Goal: Transaction & Acquisition: Purchase product/service

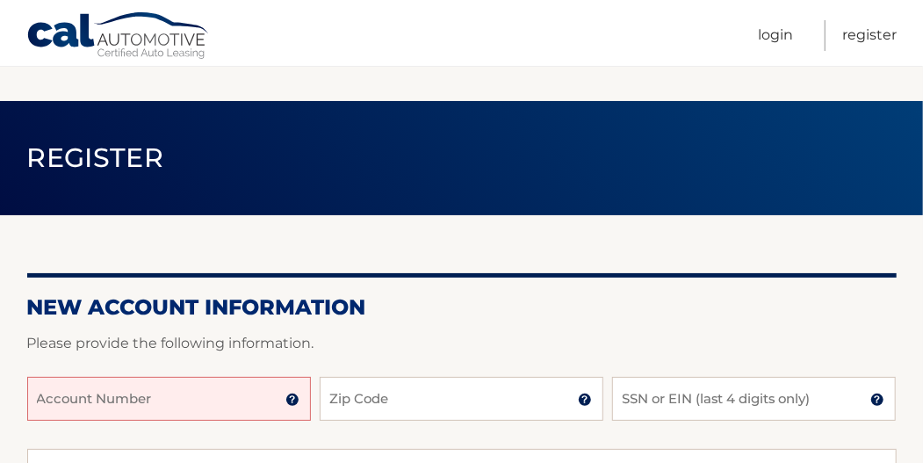
scroll to position [176, 0]
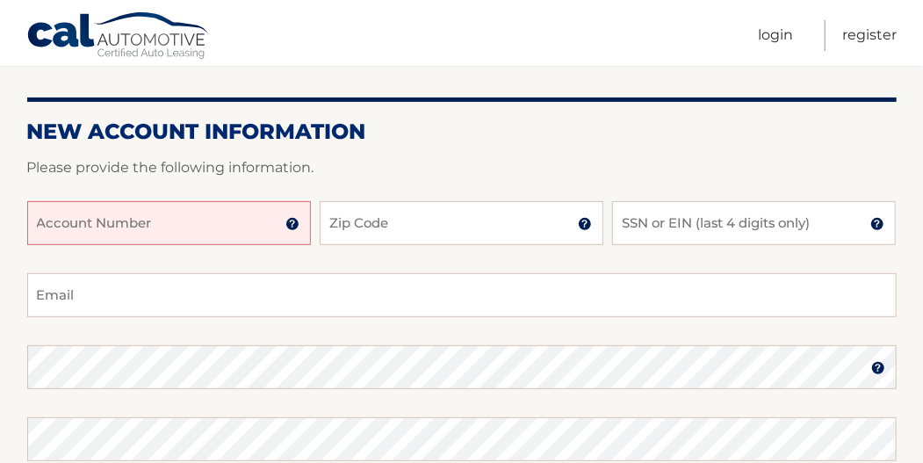
click at [190, 227] on input "Account Number" at bounding box center [169, 223] width 284 height 44
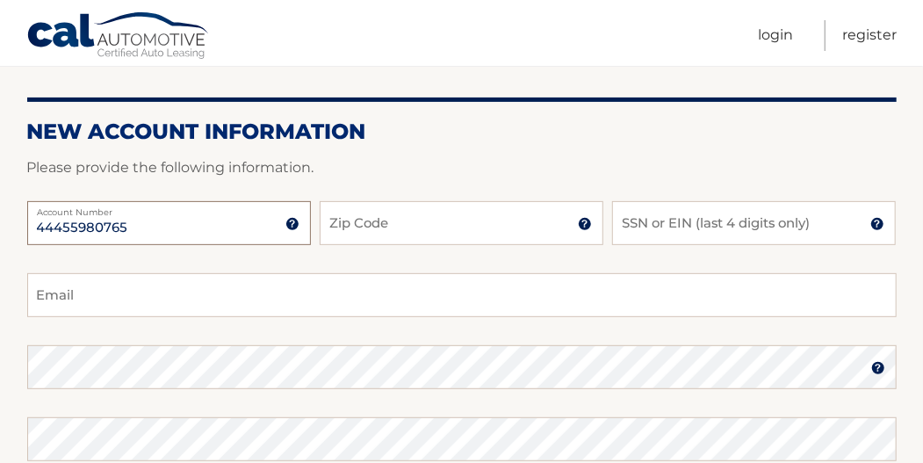
type input "44455980765"
click at [451, 234] on input "Zip Code" at bounding box center [462, 223] width 284 height 44
type input "18929"
click at [669, 224] on input "SSN or EIN (last 4 digits only)" at bounding box center [754, 223] width 284 height 44
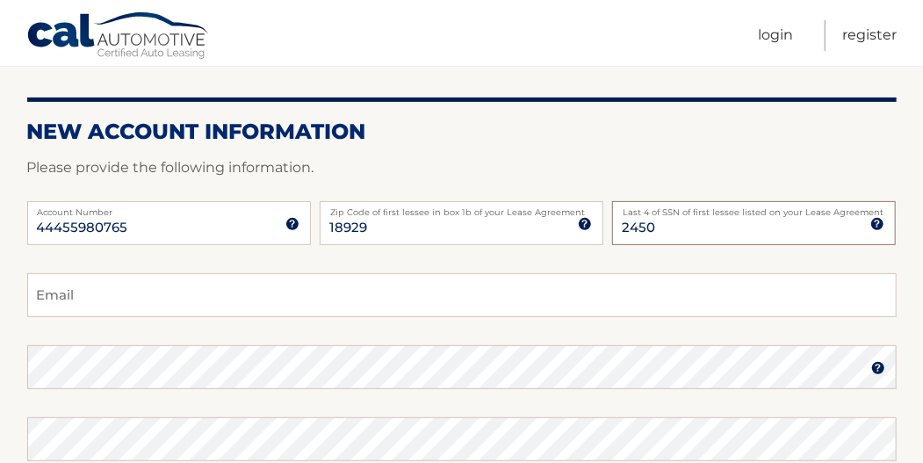
type input "2450"
click at [285, 286] on input "Email" at bounding box center [461, 295] width 869 height 44
type input "L"
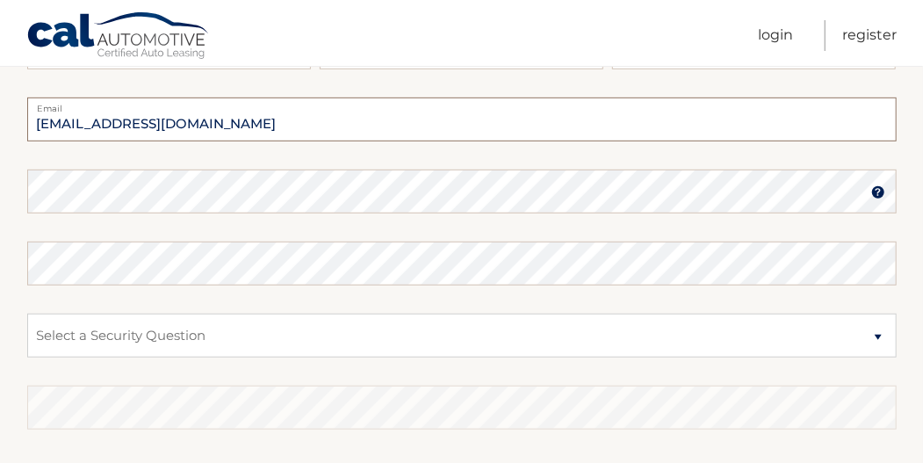
scroll to position [292, 0]
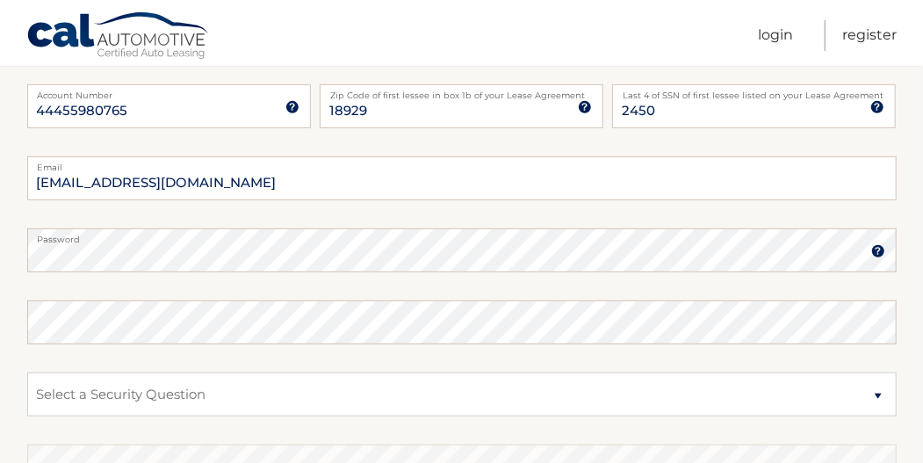
click at [883, 255] on img at bounding box center [878, 251] width 14 height 14
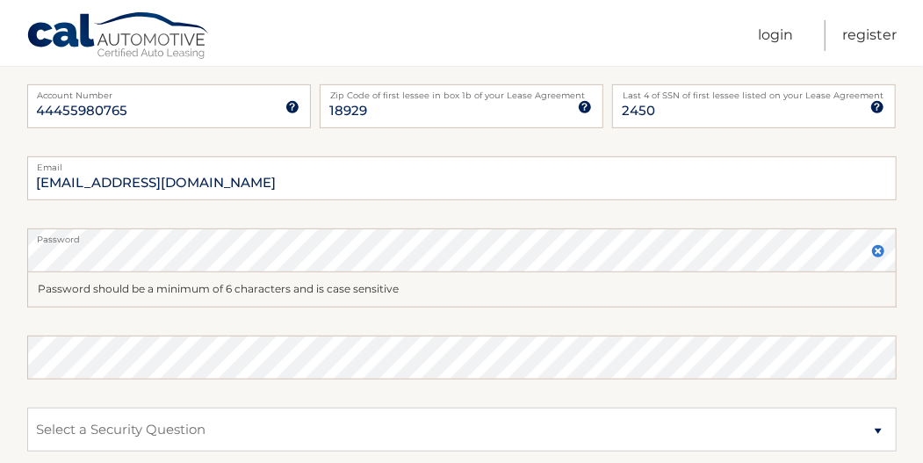
click at [884, 250] on img at bounding box center [878, 251] width 14 height 14
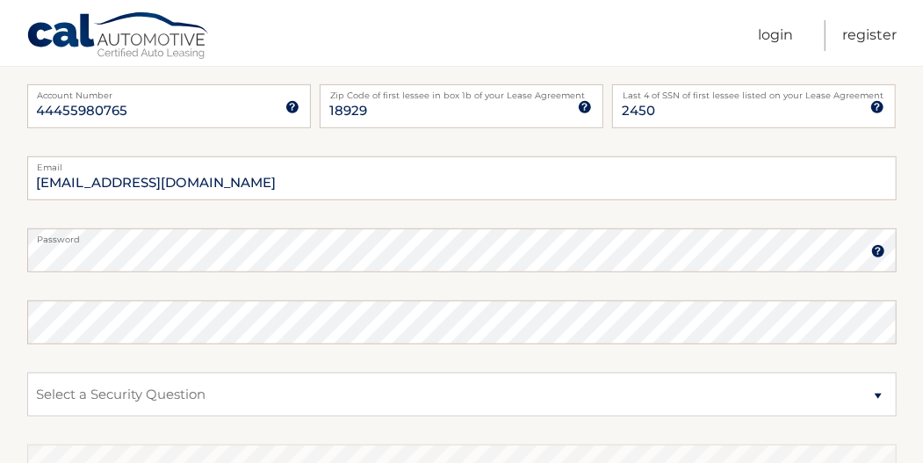
click at [878, 249] on img at bounding box center [878, 251] width 14 height 14
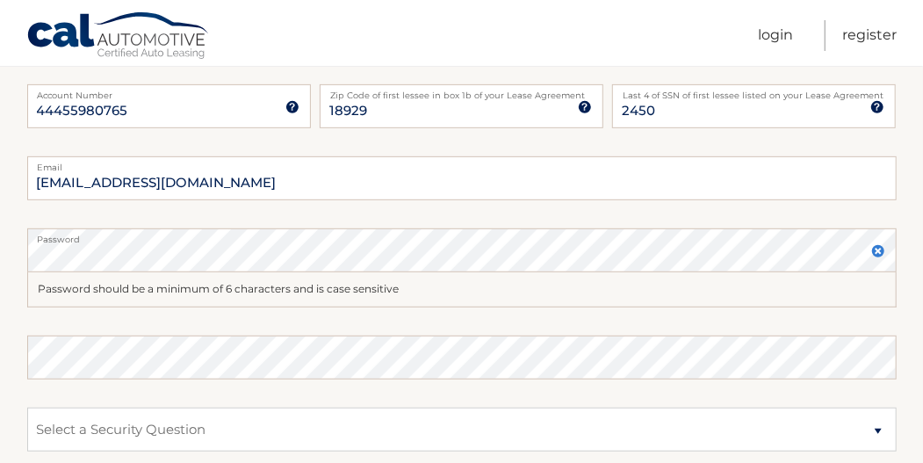
click at [878, 253] on img at bounding box center [878, 251] width 14 height 14
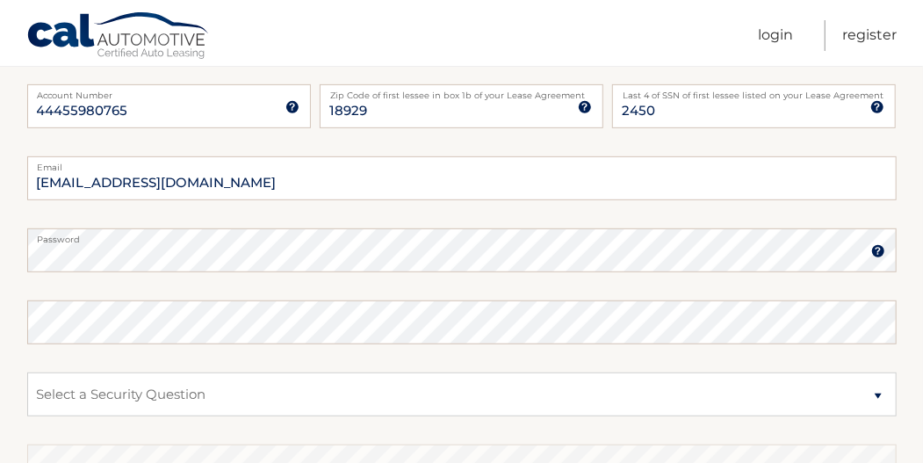
click at [878, 253] on img at bounding box center [878, 251] width 14 height 14
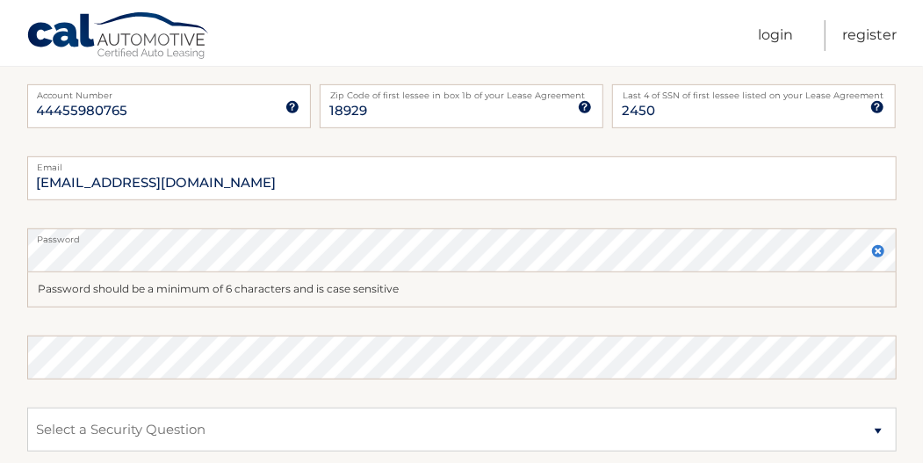
click at [880, 254] on img at bounding box center [878, 251] width 14 height 14
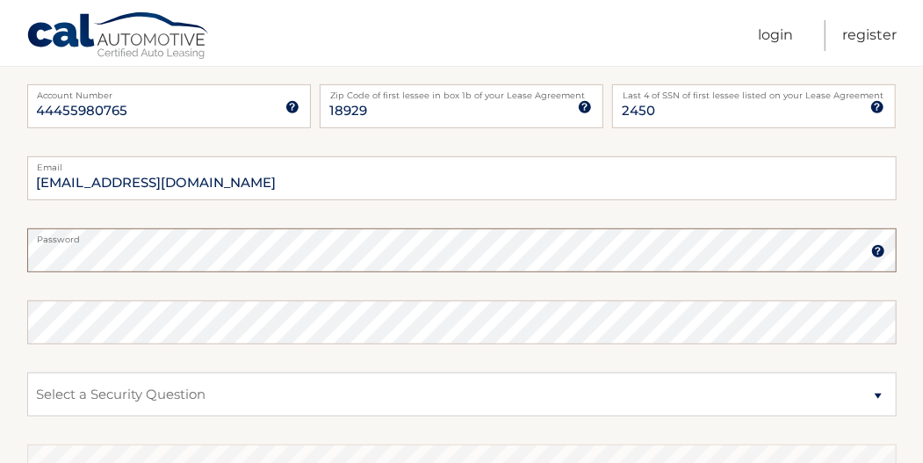
click at [172, 103] on input "44455980765" at bounding box center [169, 106] width 284 height 44
click at [269, 188] on input "lenardoweinstein@gmail.com" at bounding box center [461, 178] width 869 height 44
type input "lenardoweinstein@gmail.com"
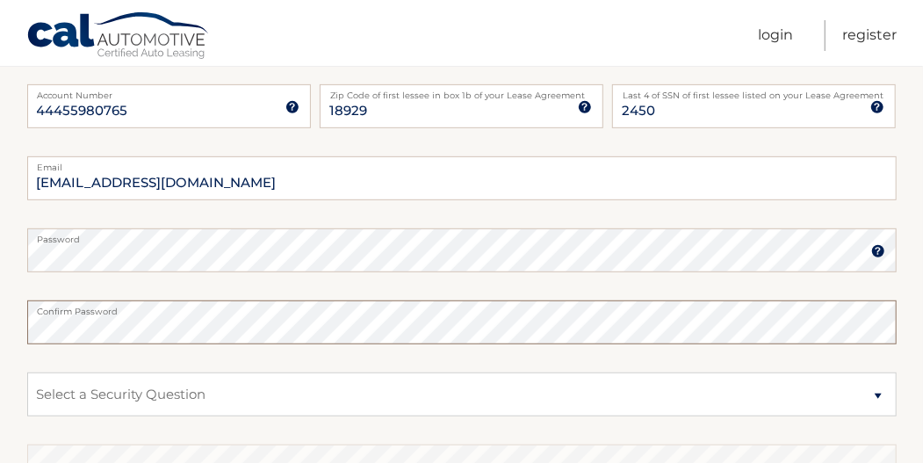
scroll to position [409, 0]
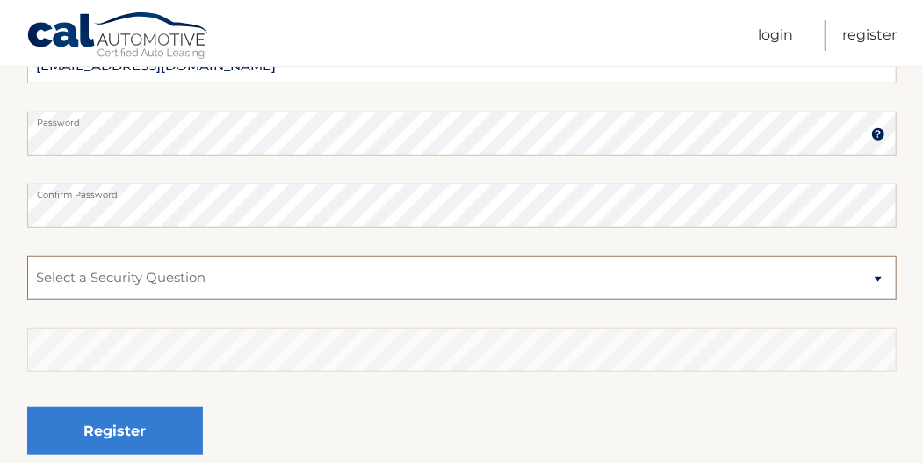
click at [196, 272] on select "Select a Security Question What was the name of your elementary school? What is…" at bounding box center [461, 278] width 869 height 44
select select "1"
click at [27, 256] on select "Select a Security Question What was the name of your elementary school? What is…" at bounding box center [461, 278] width 869 height 44
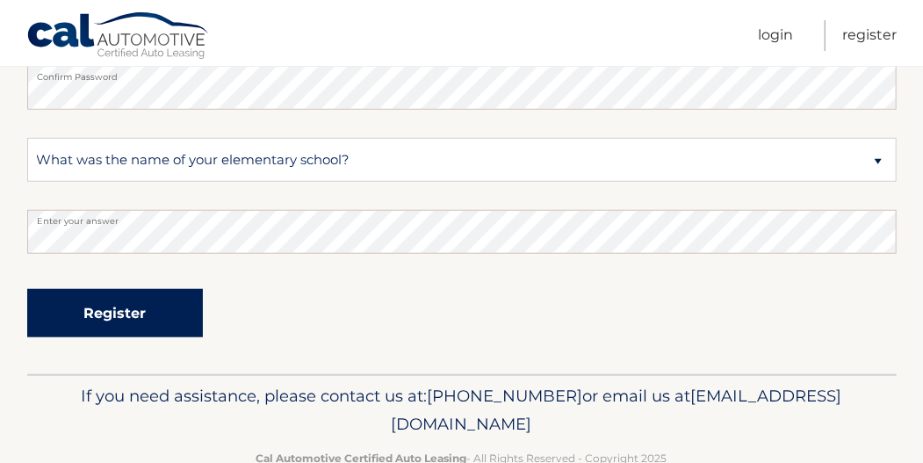
click at [154, 314] on button "Register" at bounding box center [115, 313] width 176 height 48
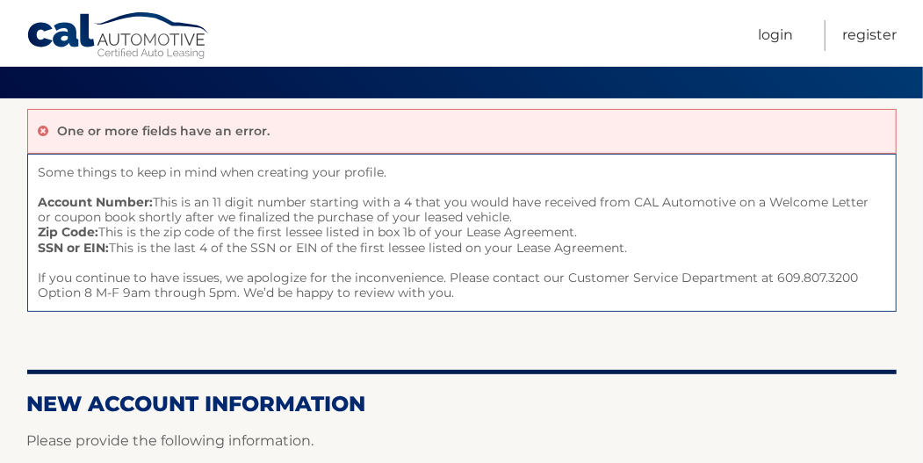
scroll to position [409, 0]
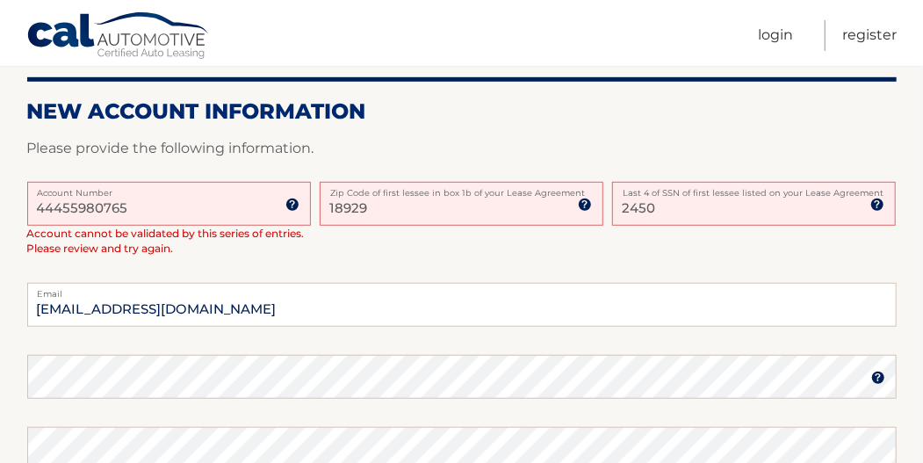
drag, startPoint x: 157, startPoint y: 205, endPoint x: -3, endPoint y: 167, distance: 164.4
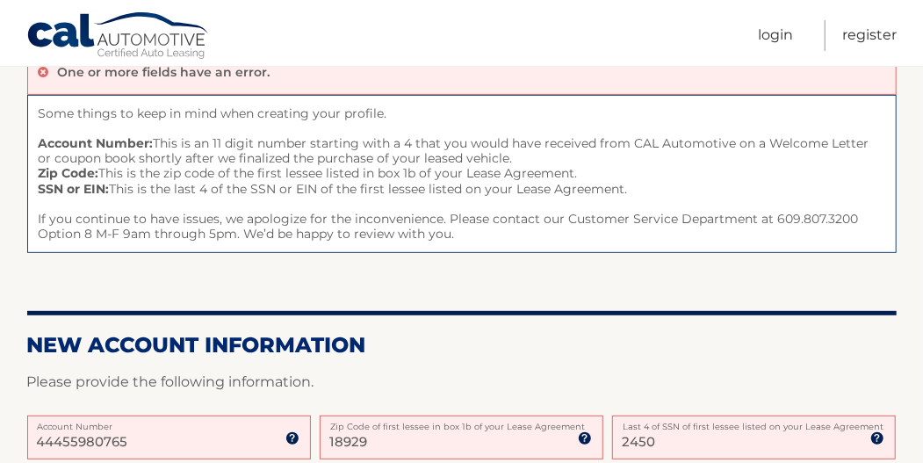
scroll to position [351, 0]
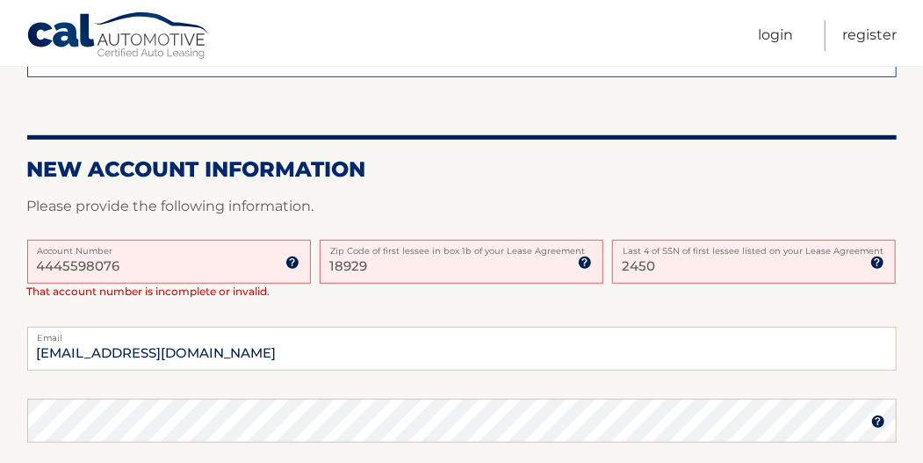
type input "44455980765"
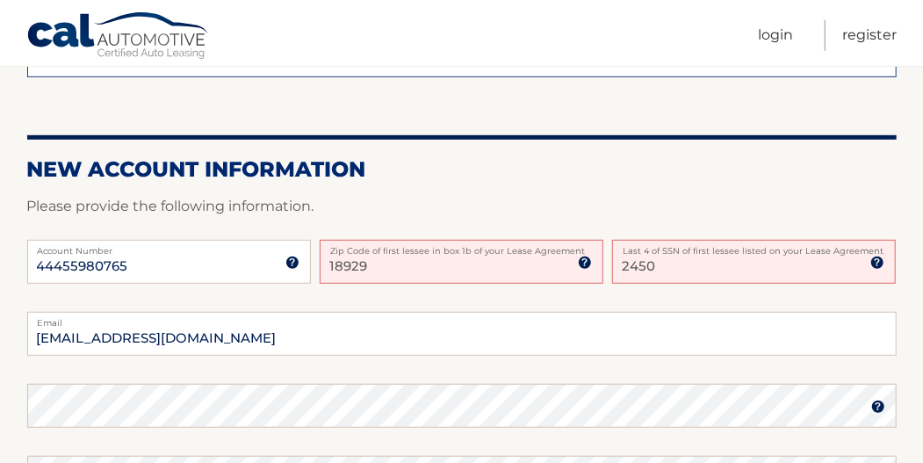
click at [374, 264] on input "18929" at bounding box center [462, 262] width 284 height 44
type input "18929"
click at [399, 266] on input "18929" at bounding box center [462, 262] width 284 height 44
click at [709, 270] on input "2450" at bounding box center [754, 262] width 284 height 44
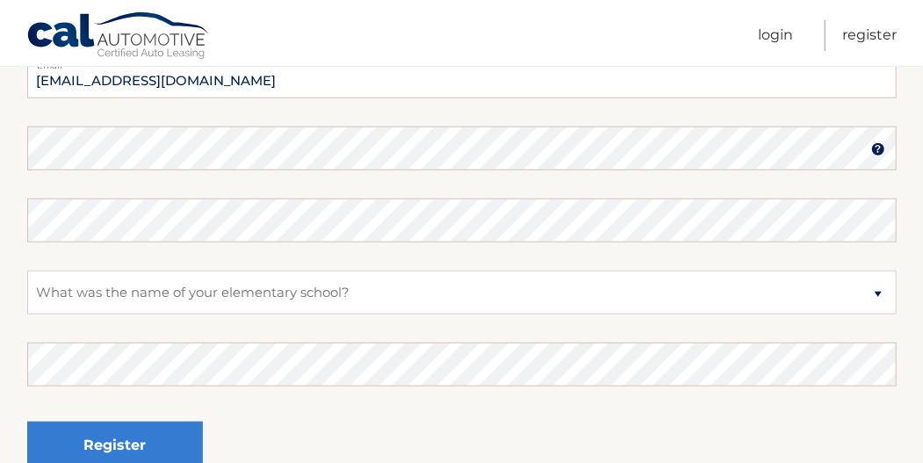
scroll to position [492, 0]
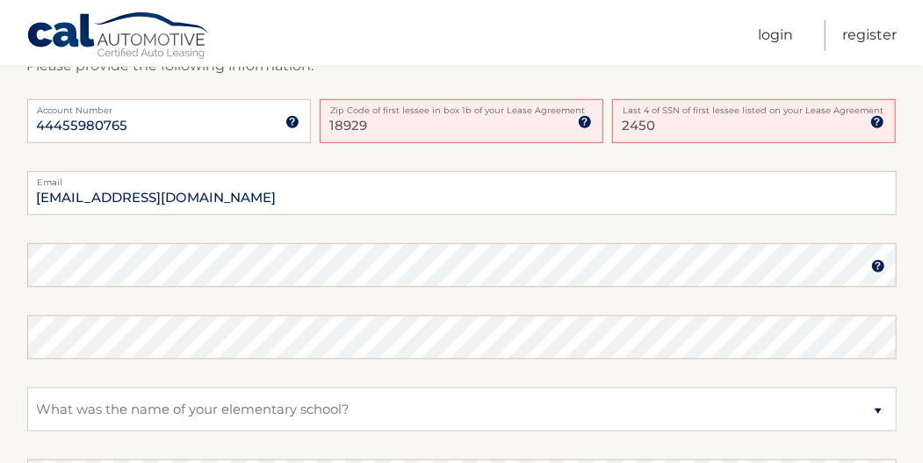
click at [276, 177] on label "Email" at bounding box center [461, 178] width 869 height 14
click at [276, 177] on input "lenardoweinstein@gmail.com" at bounding box center [461, 193] width 869 height 44
click at [279, 195] on input "lenardoweinstein@gmail.com" at bounding box center [461, 193] width 869 height 44
type input "lenardoweinstein@gmail.com"
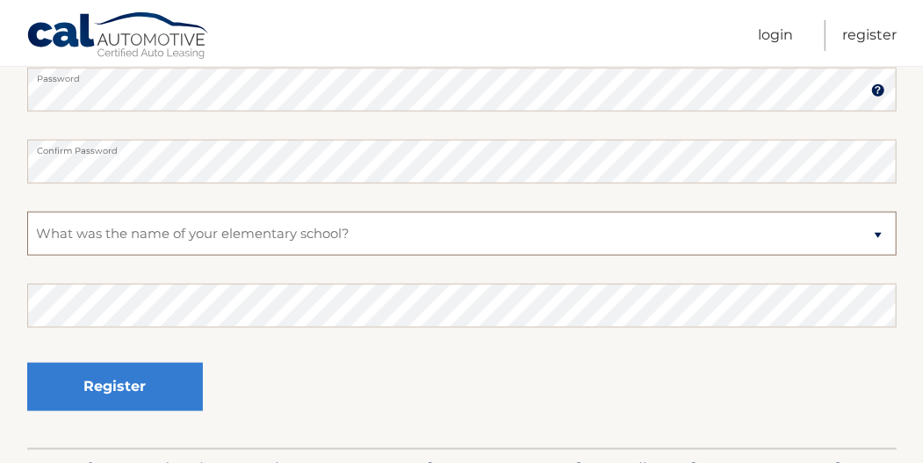
click at [286, 230] on select "Select a Security Question What was the name of your elementary school? What is…" at bounding box center [461, 234] width 869 height 44
click at [541, 191] on fieldset "lenardoweinstein@gmail.com Email Password Password should be a minimum of 6 cha…" at bounding box center [461, 222] width 869 height 452
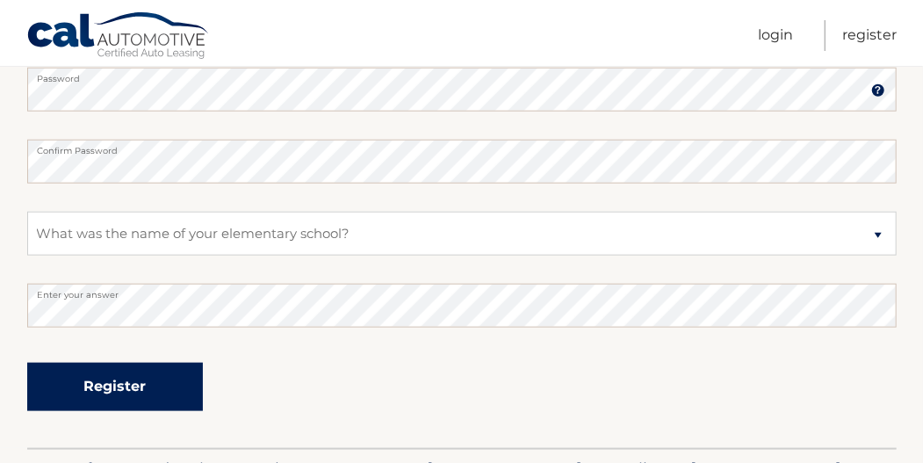
click at [136, 373] on button "Register" at bounding box center [115, 387] width 176 height 48
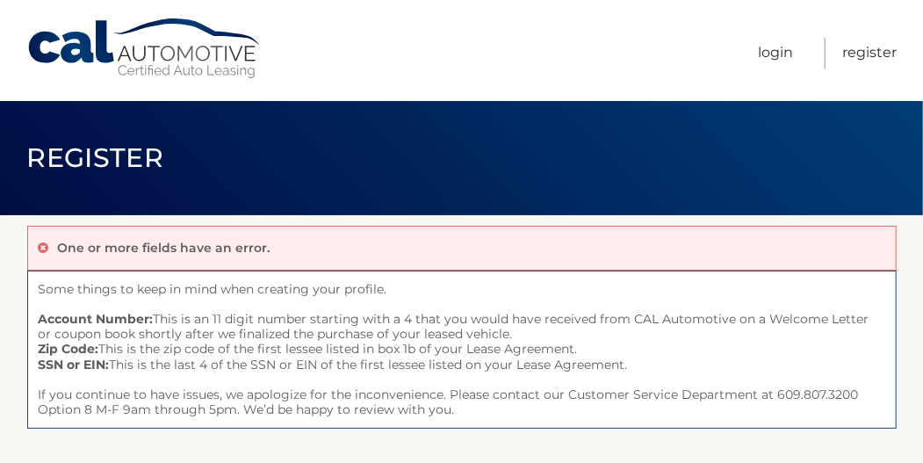
scroll to position [58, 0]
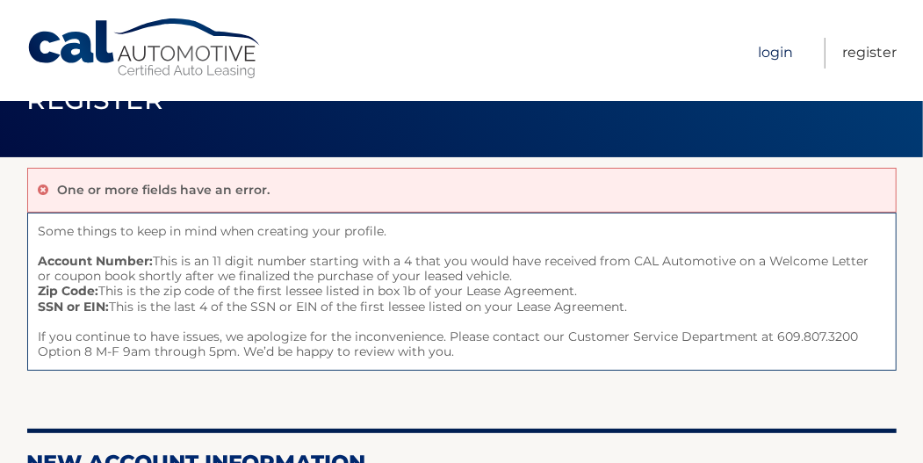
click at [788, 56] on link "Login" at bounding box center [775, 53] width 35 height 31
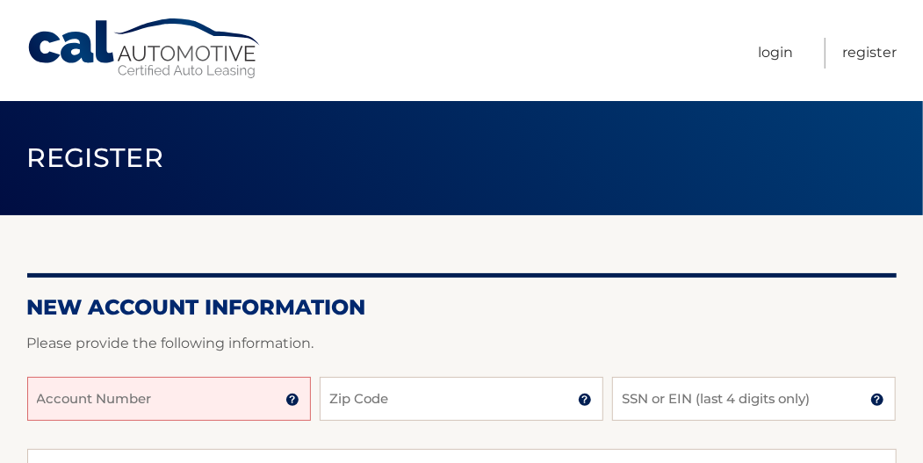
scroll to position [58, 0]
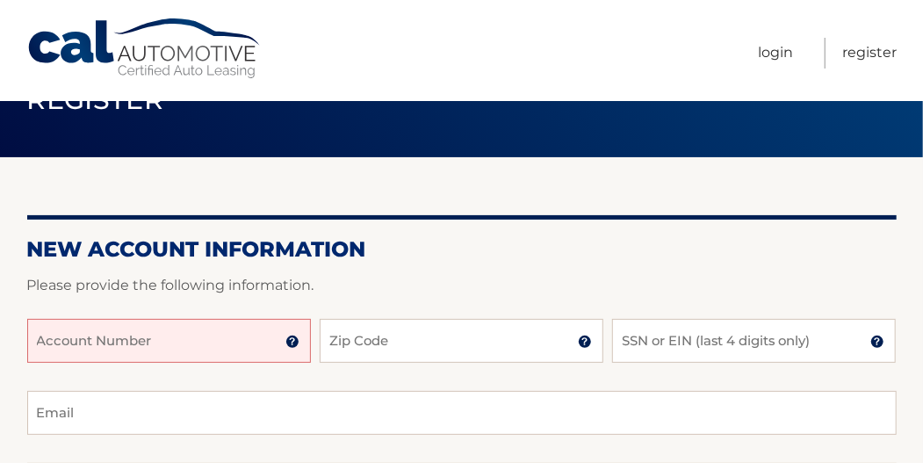
click at [211, 342] on input "Account Number" at bounding box center [169, 341] width 284 height 44
click at [397, 337] on input "Zip Code" at bounding box center [462, 341] width 284 height 44
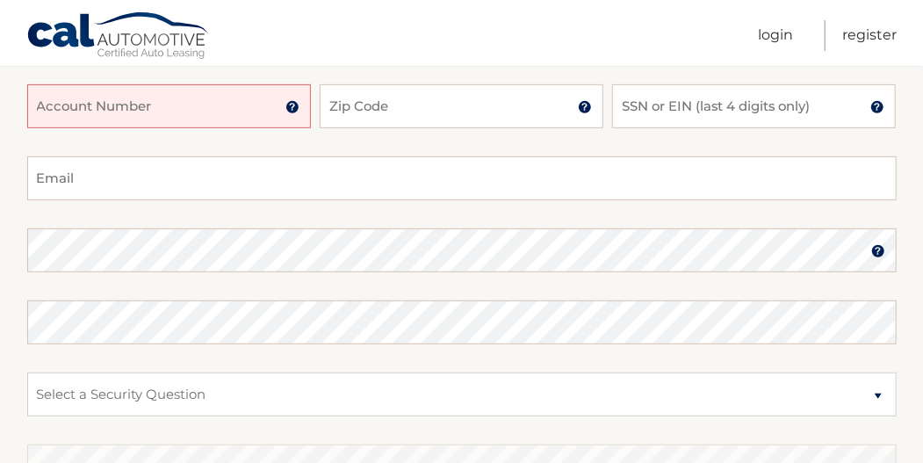
click at [294, 110] on img at bounding box center [292, 107] width 14 height 14
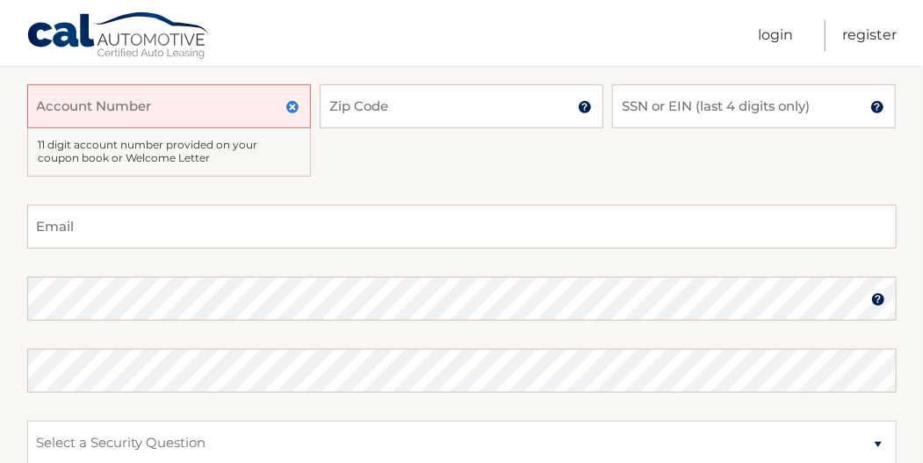
click at [207, 116] on input "Account Number" at bounding box center [169, 106] width 284 height 44
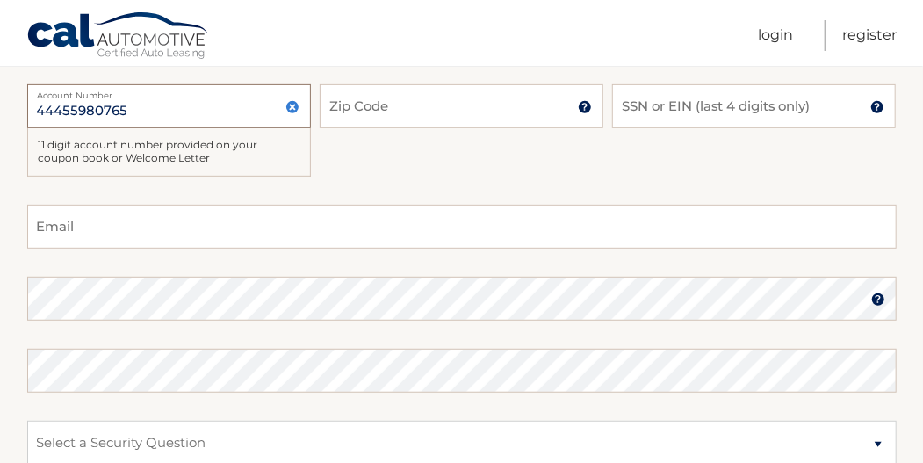
type input "44455980765"
click at [414, 114] on input "Zip Code" at bounding box center [462, 106] width 284 height 44
type input "18929"
click at [735, 117] on input "SSN or EIN (last 4 digits only)" at bounding box center [754, 106] width 284 height 44
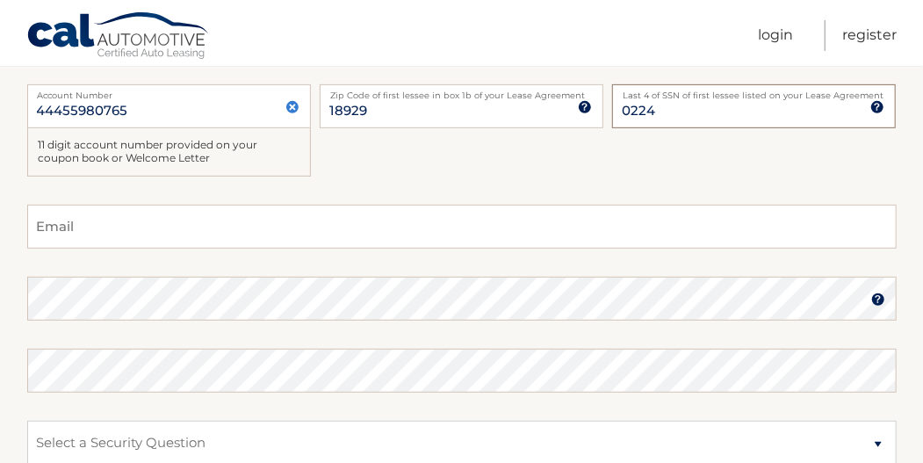
type input "0224"
click at [207, 249] on fieldset "Email Password Password should be a minimum of 6 characters and is case sensiti…" at bounding box center [461, 431] width 869 height 452
click at [224, 241] on input "Email" at bounding box center [461, 227] width 869 height 44
click at [220, 241] on input "Email" at bounding box center [461, 227] width 869 height 44
type input "l"
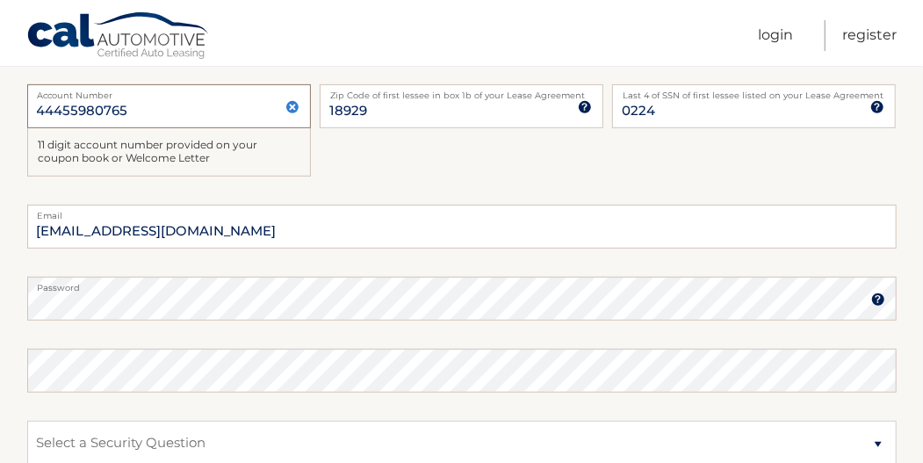
click at [175, 105] on input "44455980765" at bounding box center [169, 106] width 284 height 44
drag, startPoint x: 316, startPoint y: 191, endPoint x: 314, endPoint y: 203, distance: 12.4
click at [315, 190] on div "44455980765 Account Number 11 digit account number provided on your coupon book…" at bounding box center [461, 144] width 869 height 120
click at [312, 210] on label "Email" at bounding box center [461, 212] width 869 height 14
click at [312, 210] on input "[EMAIL_ADDRESS][DOMAIN_NAME]" at bounding box center [461, 227] width 869 height 44
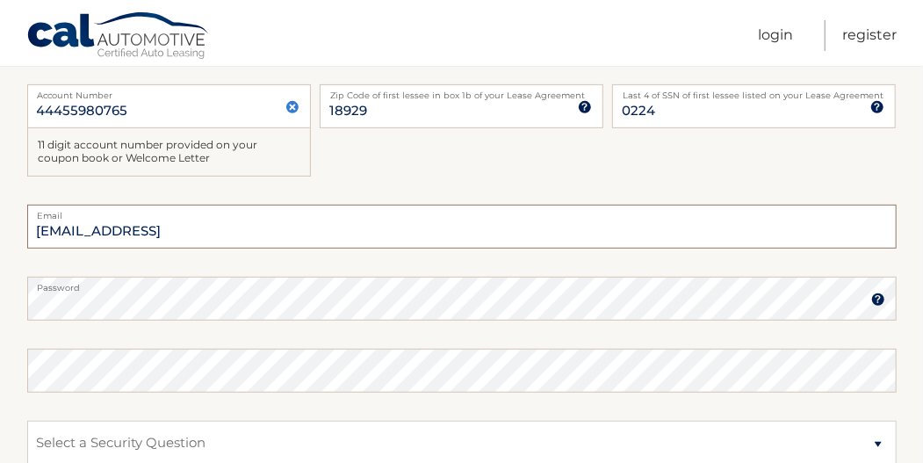
type input "[EMAIL_ADDRESS][DOMAIN_NAME]"
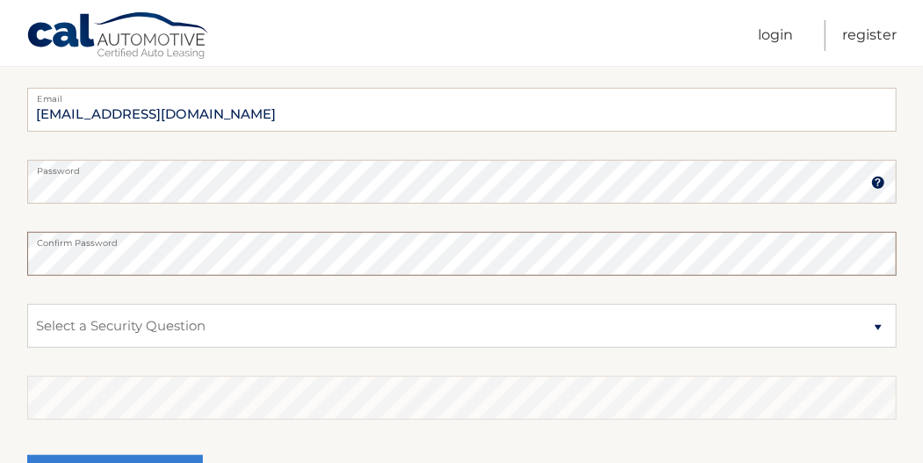
scroll to position [619, 0]
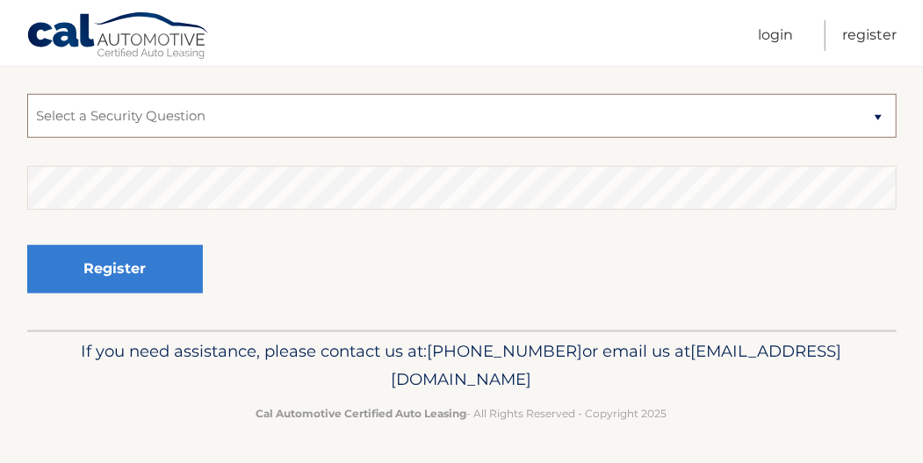
click at [188, 130] on select "Select a Security Question What was the name of your elementary school? What is…" at bounding box center [461, 116] width 869 height 44
select select "2"
click at [27, 94] on select "Select a Security Question What was the name of your elementary school? What is…" at bounding box center [461, 116] width 869 height 44
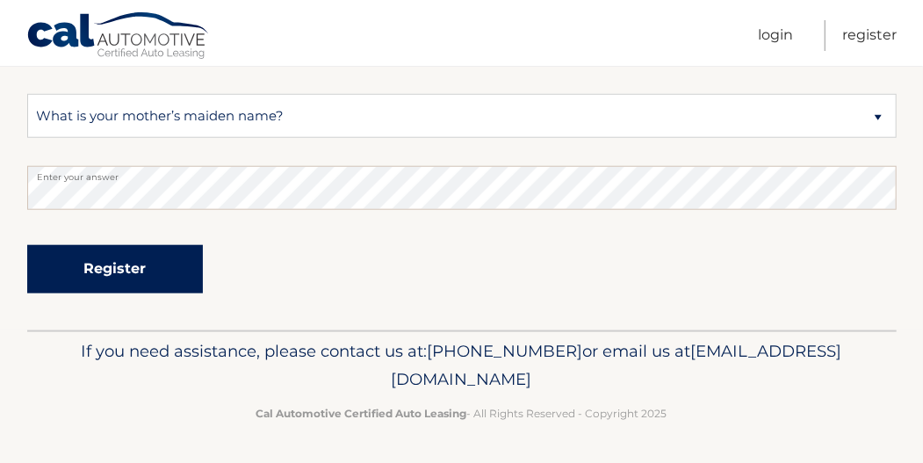
click at [145, 256] on button "Register" at bounding box center [115, 269] width 176 height 48
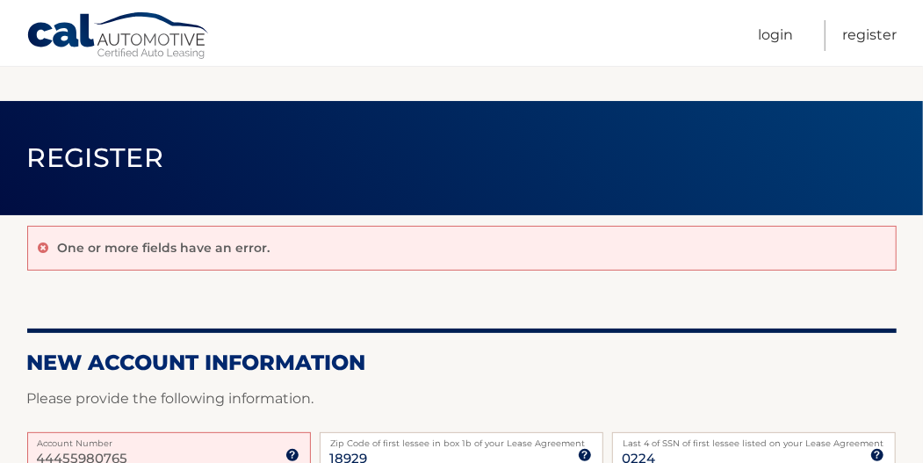
scroll to position [117, 0]
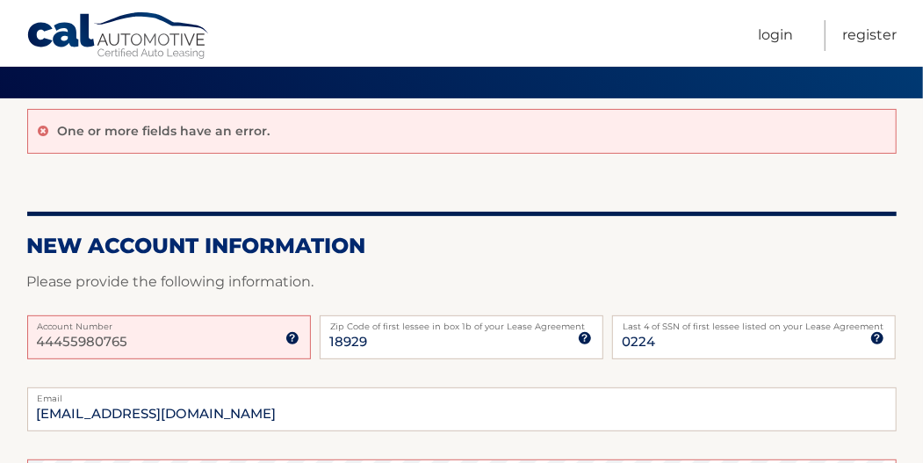
drag, startPoint x: 146, startPoint y: 348, endPoint x: 30, endPoint y: 356, distance: 116.2
click at [30, 356] on input "44455980765" at bounding box center [169, 337] width 284 height 44
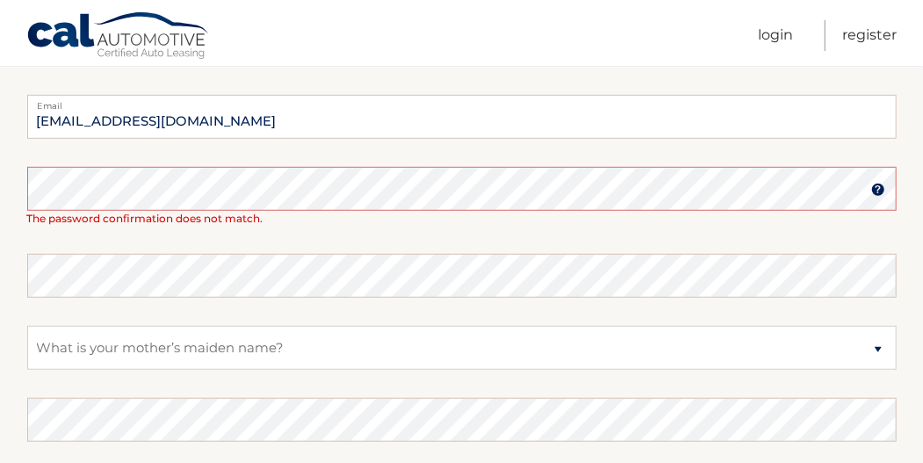
scroll to position [292, 0]
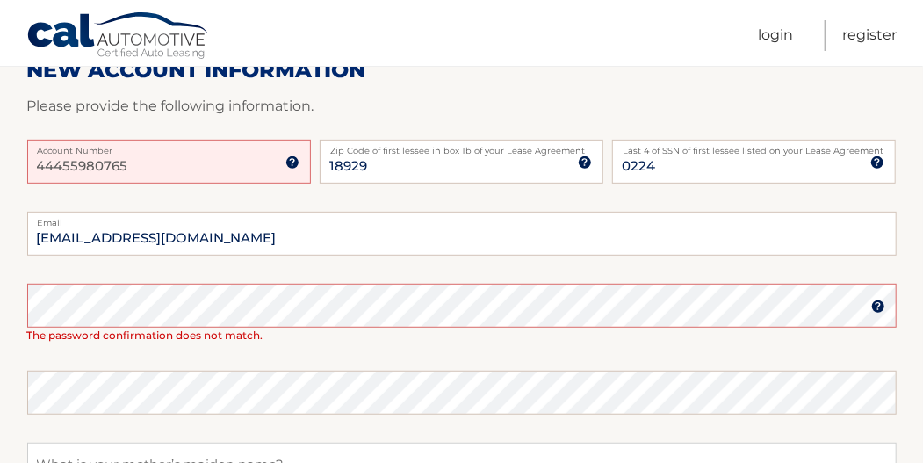
click at [216, 173] on input "44455980765" at bounding box center [169, 162] width 284 height 44
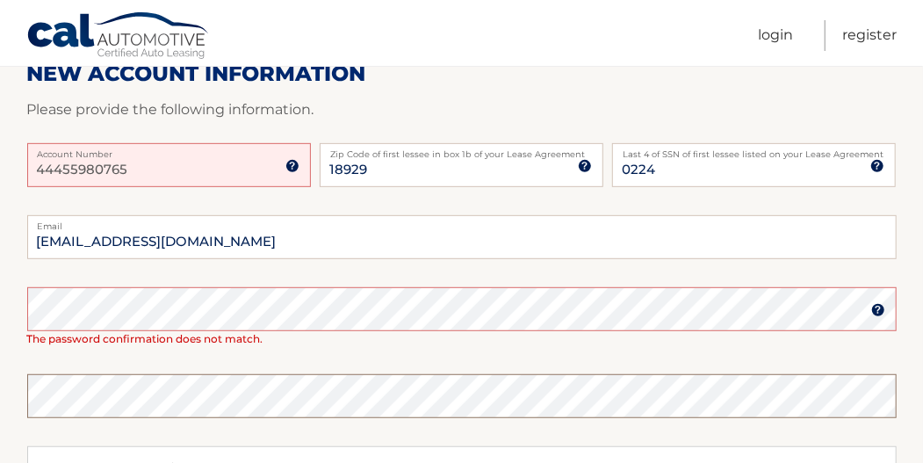
scroll to position [0, 0]
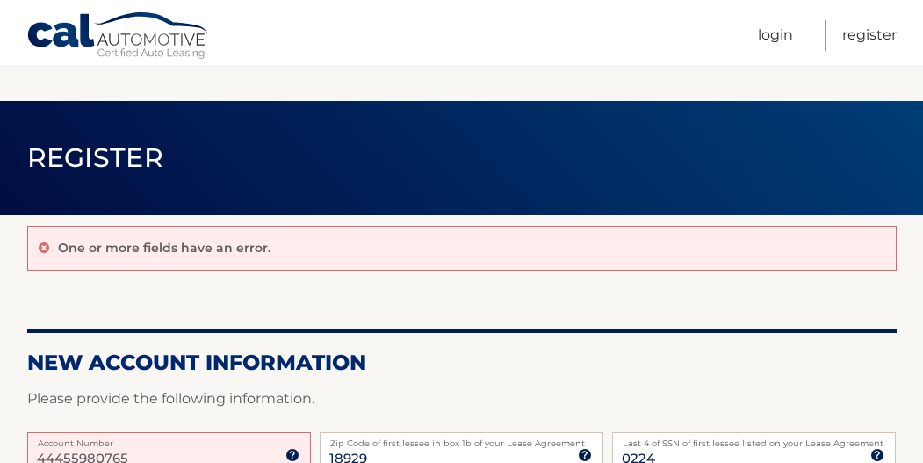
scroll to position [640, 0]
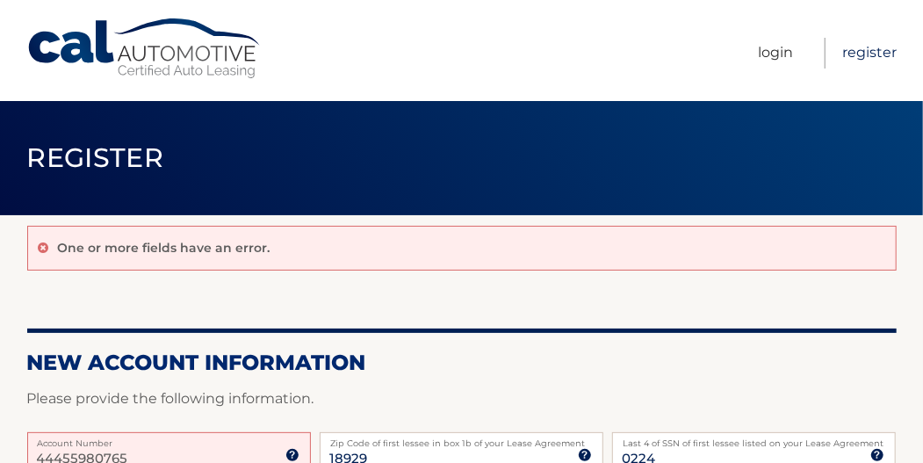
click at [859, 60] on link "Register" at bounding box center [869, 53] width 54 height 31
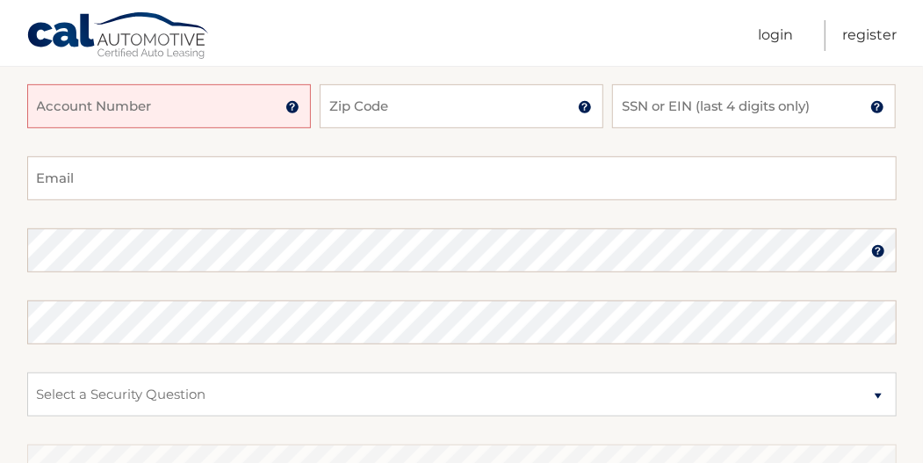
scroll to position [117, 0]
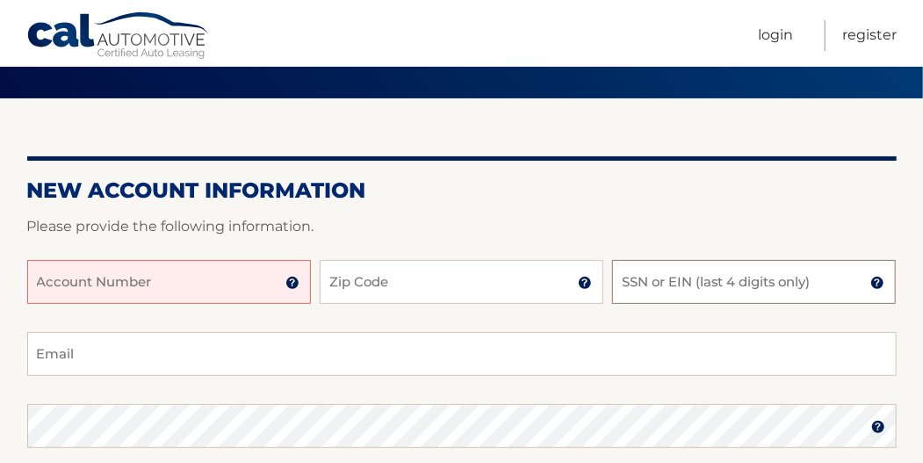
click at [745, 278] on input "SSN or EIN (last 4 digits only)" at bounding box center [754, 282] width 284 height 44
type input "0224"
click at [451, 280] on input "Zip Code" at bounding box center [462, 282] width 284 height 44
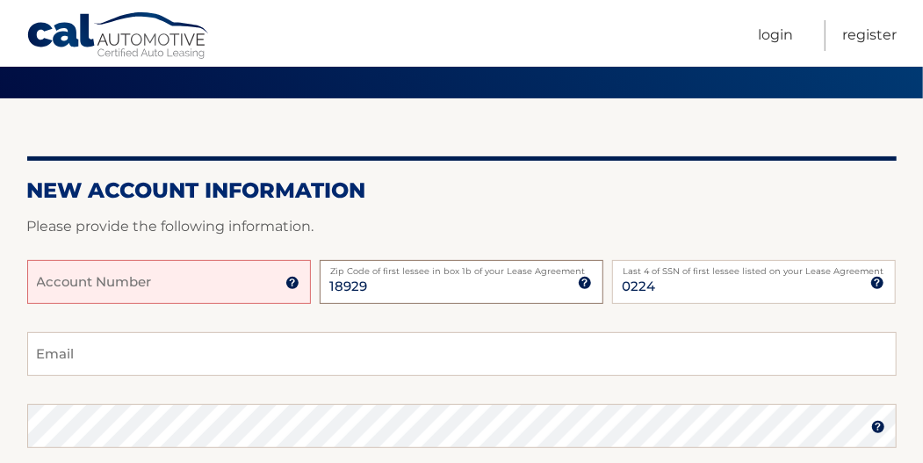
type input "18929"
click at [227, 279] on input "Account Number" at bounding box center [169, 282] width 284 height 44
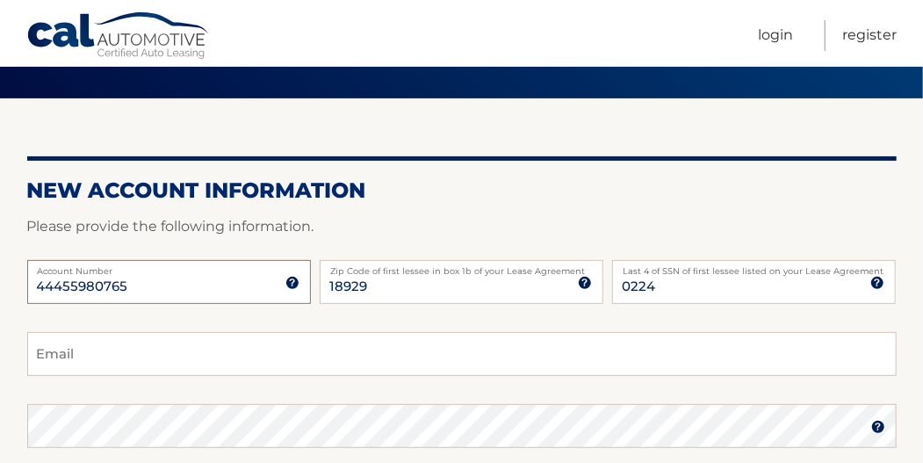
scroll to position [176, 0]
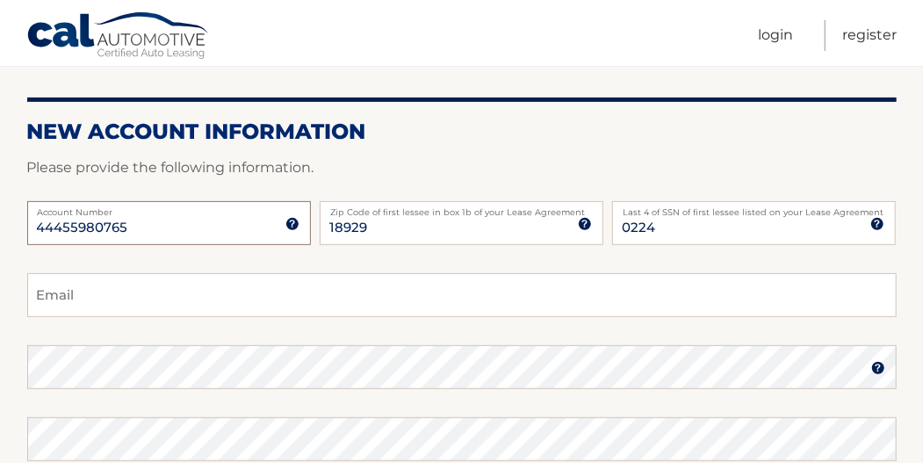
type input "44455980765"
click at [146, 297] on input "Email" at bounding box center [461, 295] width 869 height 44
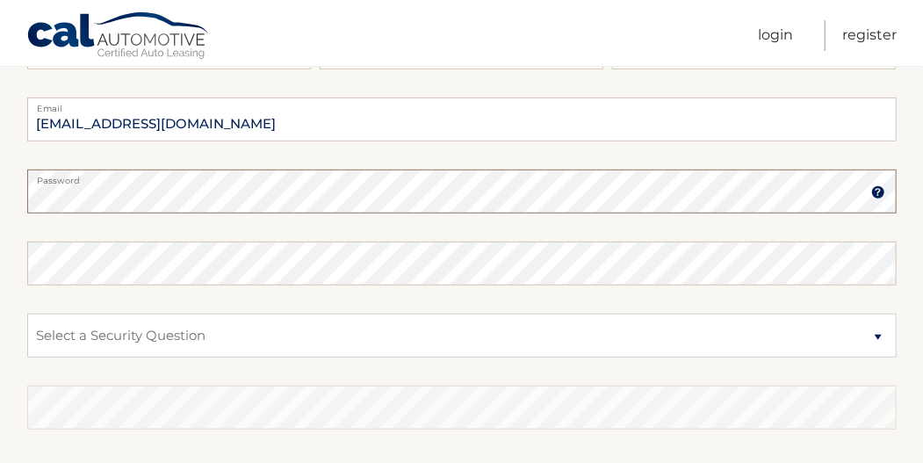
click at [270, 125] on input "[EMAIL_ADDRESS][DOMAIN_NAME]" at bounding box center [461, 119] width 869 height 44
type input "[EMAIL_ADDRESS][DOMAIN_NAME]"
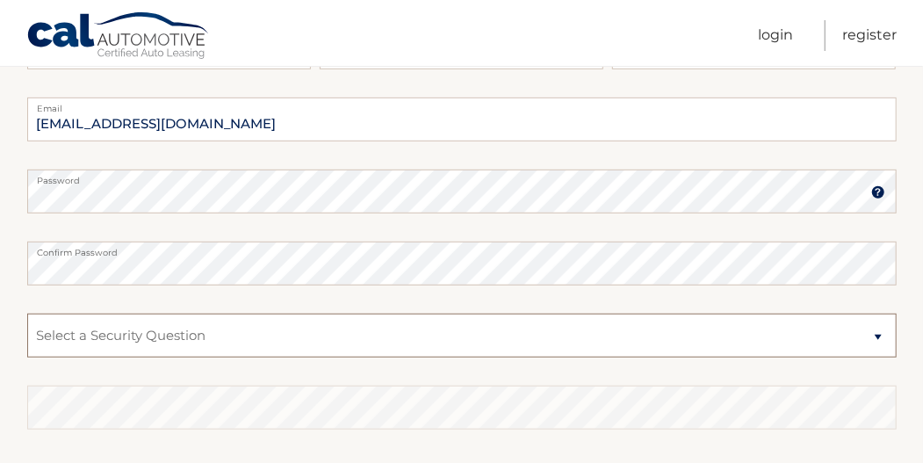
click at [244, 328] on select "Select a Security Question What was the name of your elementary school? What is…" at bounding box center [461, 336] width 869 height 44
select select "2"
click at [27, 314] on select "Select a Security Question What was the name of your elementary school? What is…" at bounding box center [461, 336] width 869 height 44
click at [199, 335] on select "Select a Security Question What was the name of your elementary school? What is…" at bounding box center [461, 336] width 869 height 44
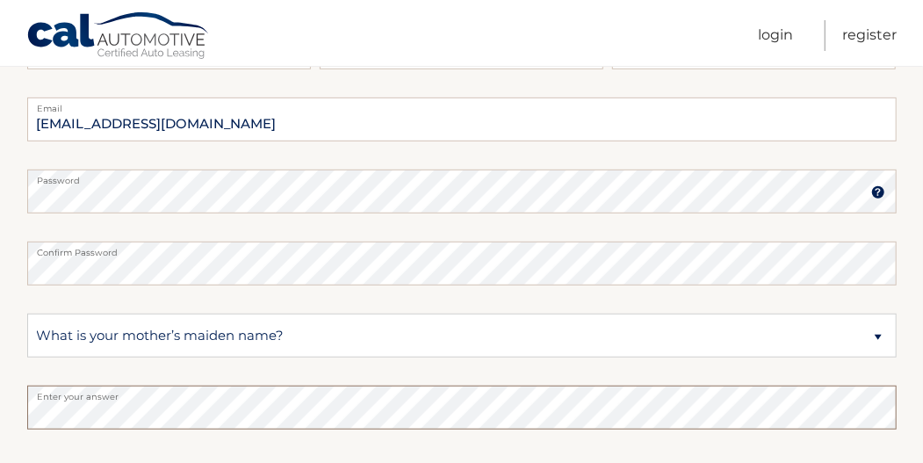
scroll to position [572, 0]
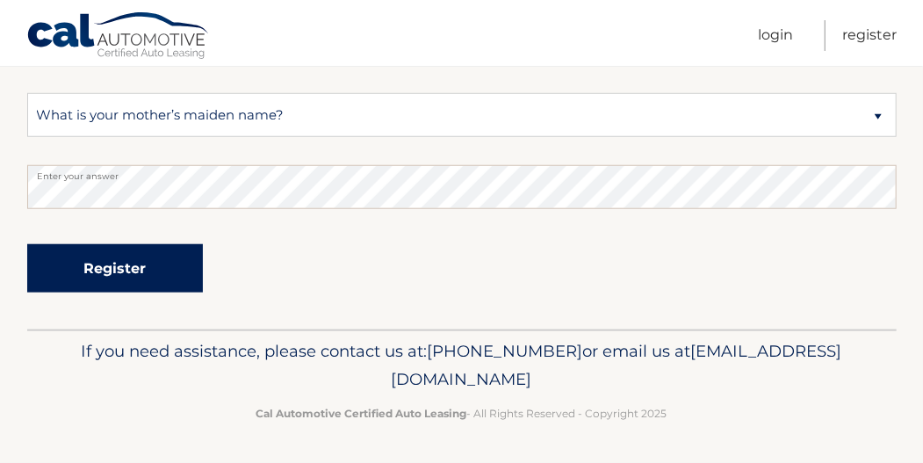
click at [155, 261] on button "Register" at bounding box center [115, 268] width 176 height 48
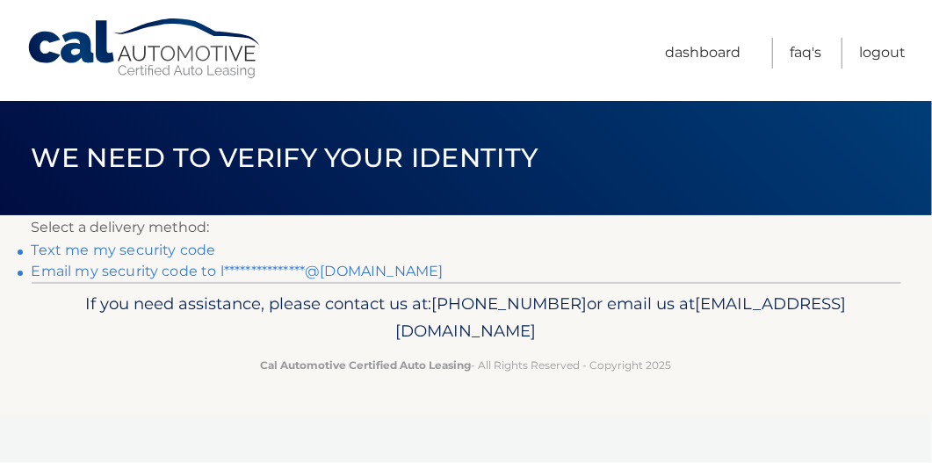
click at [148, 249] on link "Text me my security code" at bounding box center [124, 249] width 184 height 17
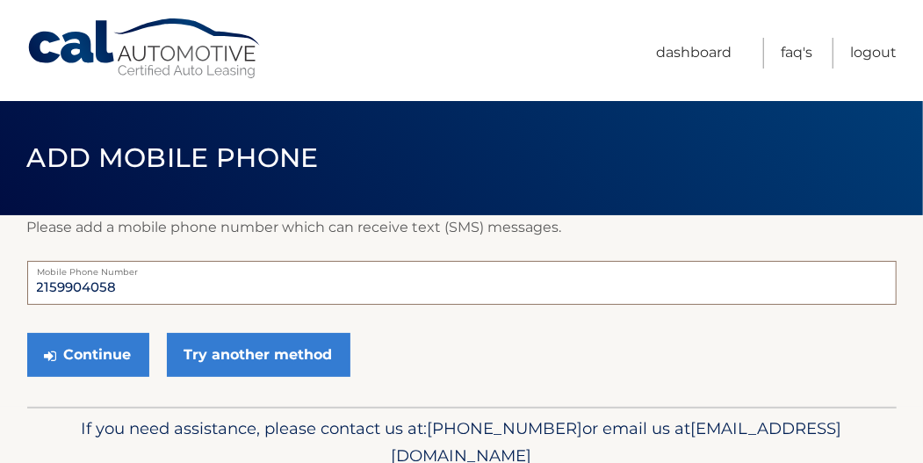
click at [135, 290] on input "2159904058" at bounding box center [461, 283] width 869 height 44
type input "2156948367"
click at [520, 309] on form "2156948367 Mobile Phone Number Continue Try another method" at bounding box center [461, 323] width 869 height 125
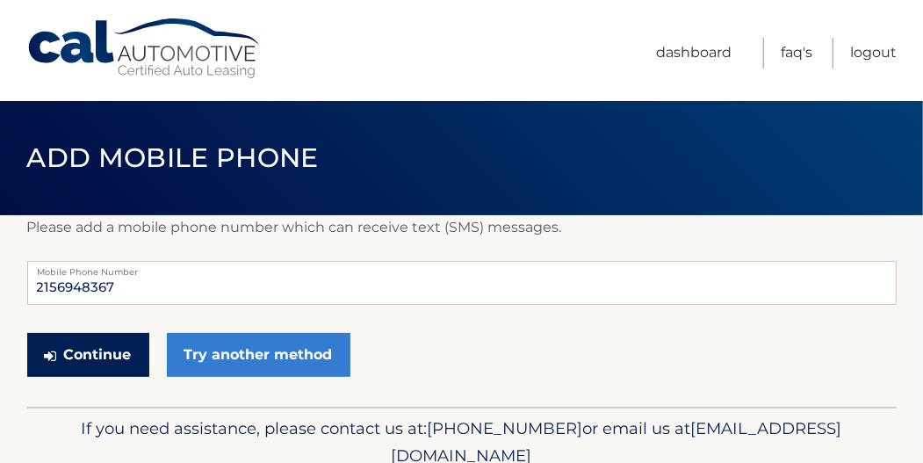
click at [112, 355] on button "Continue" at bounding box center [88, 355] width 122 height 44
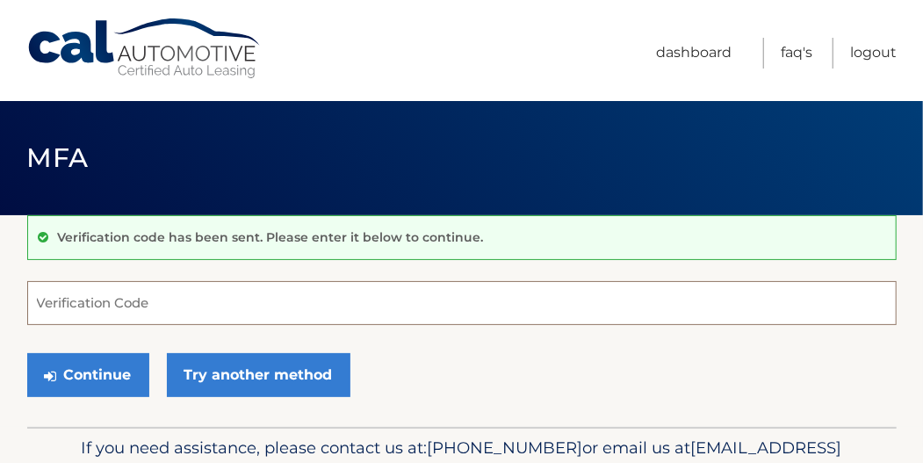
click at [118, 301] on input "Verification Code" at bounding box center [461, 303] width 869 height 44
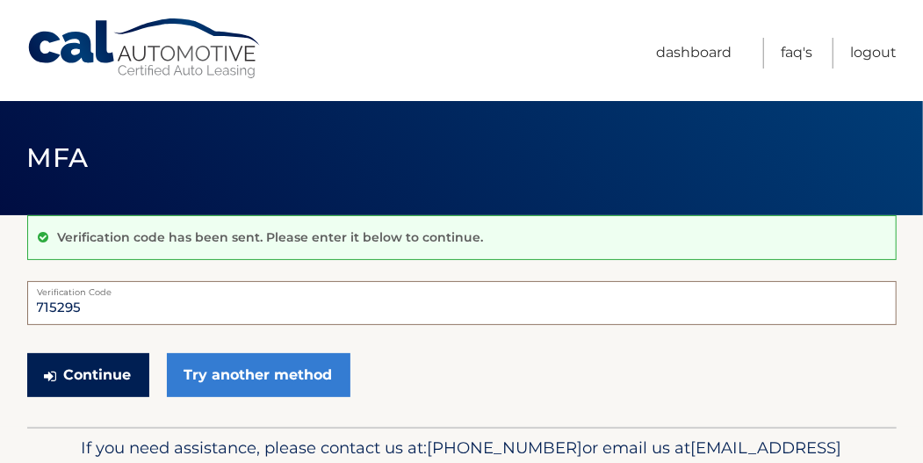
type input "715295"
click at [76, 365] on button "Continue" at bounding box center [88, 375] width 122 height 44
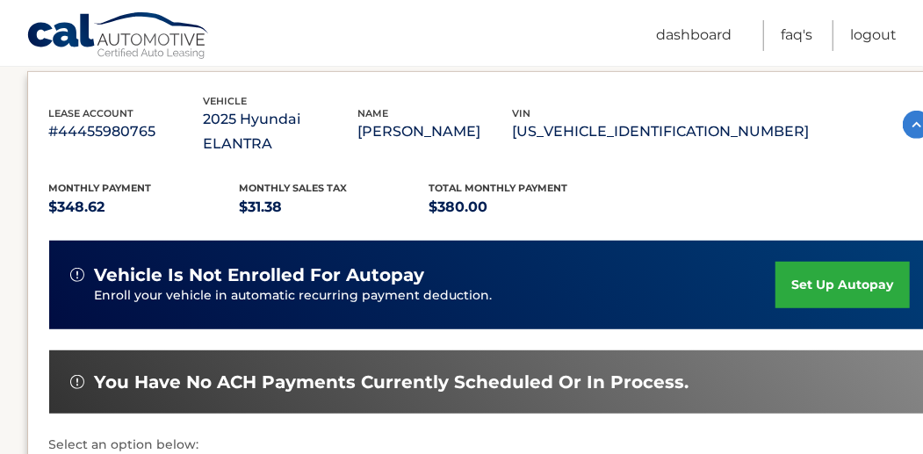
scroll to position [585, 0]
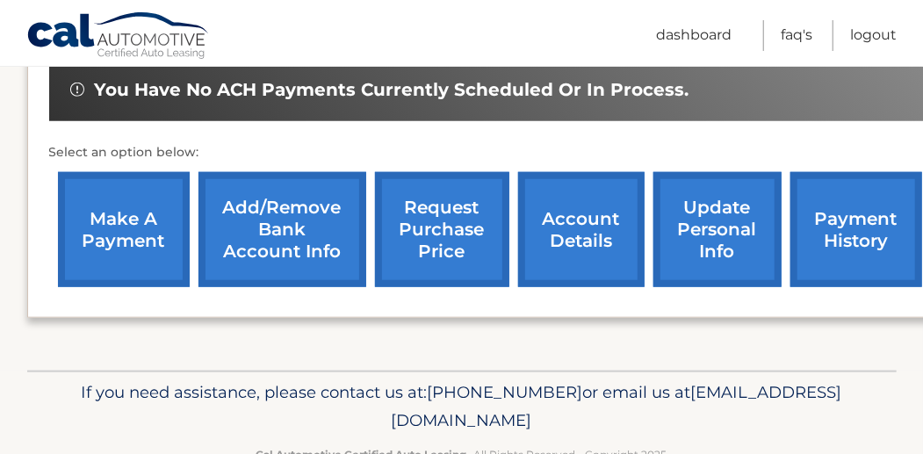
click at [151, 206] on link "make a payment" at bounding box center [124, 229] width 132 height 115
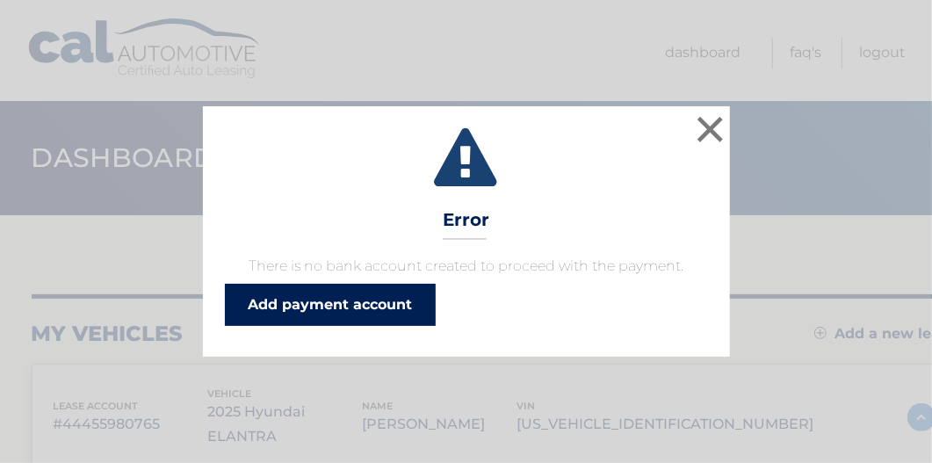
click at [317, 314] on link "Add payment account" at bounding box center [330, 305] width 211 height 42
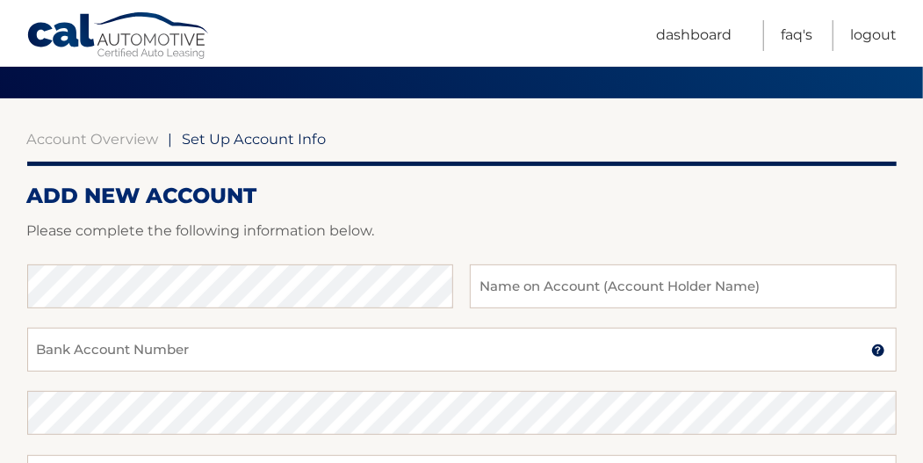
scroll to position [176, 0]
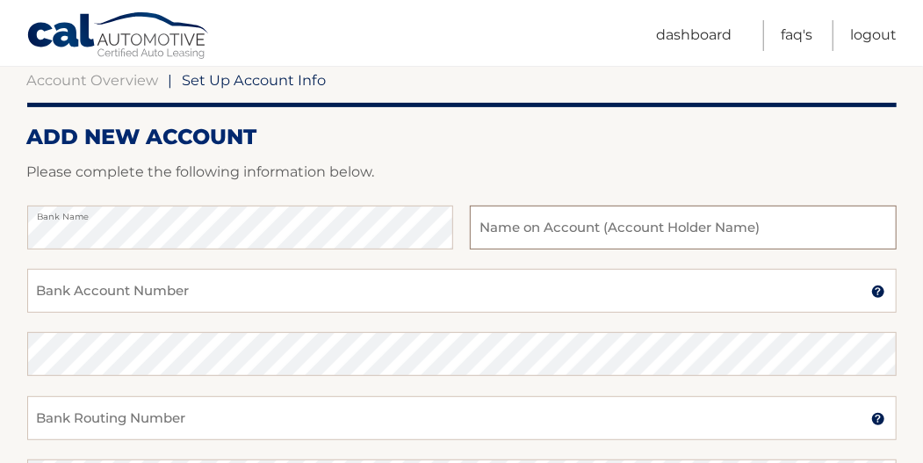
click at [534, 242] on input "text" at bounding box center [683, 227] width 426 height 44
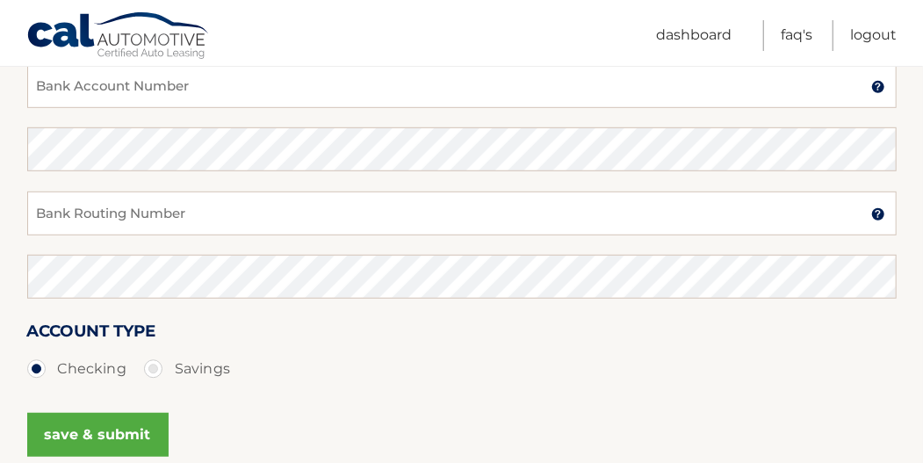
scroll to position [263, 0]
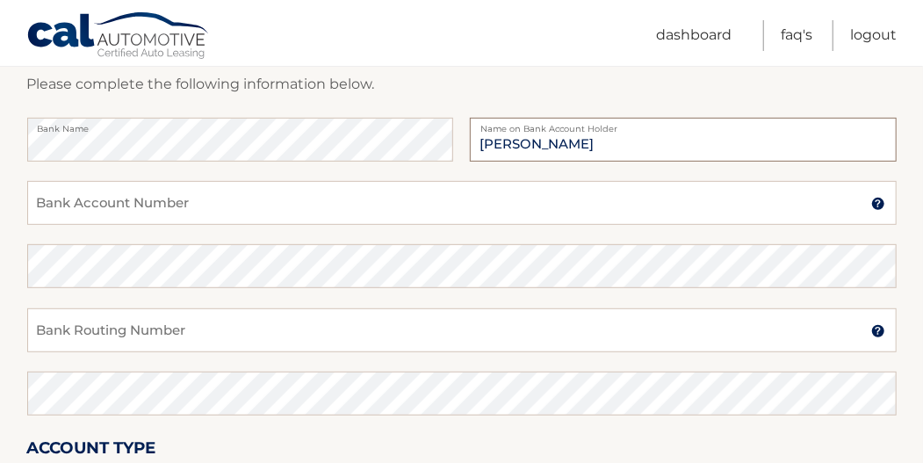
type input "[PERSON_NAME]"
click at [249, 195] on input "Bank Account Number" at bounding box center [461, 203] width 869 height 44
type input "2"
type input "383017478876"
click at [230, 335] on input "Bank Routing Number" at bounding box center [461, 330] width 869 height 44
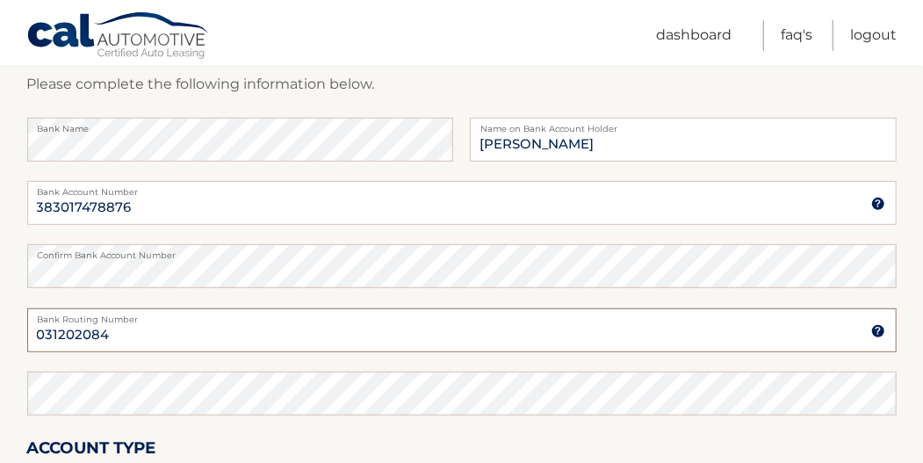
scroll to position [380, 0]
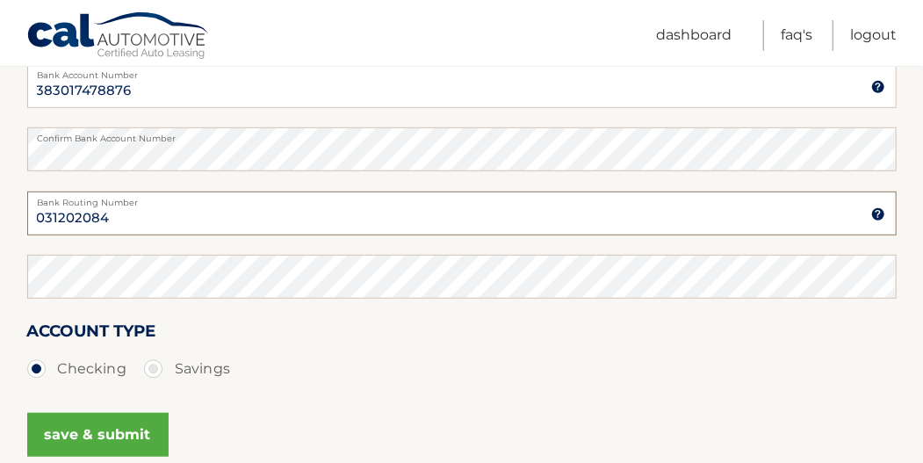
type input "031202084"
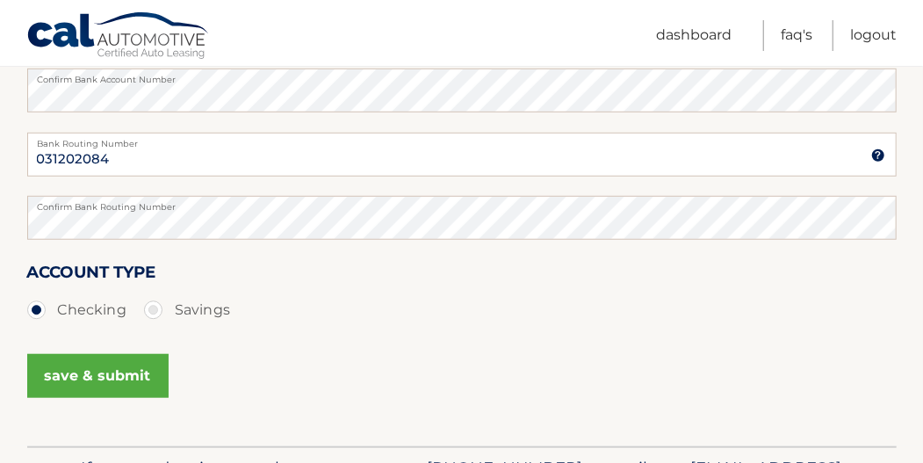
click at [90, 371] on button "save & submit" at bounding box center [97, 376] width 141 height 44
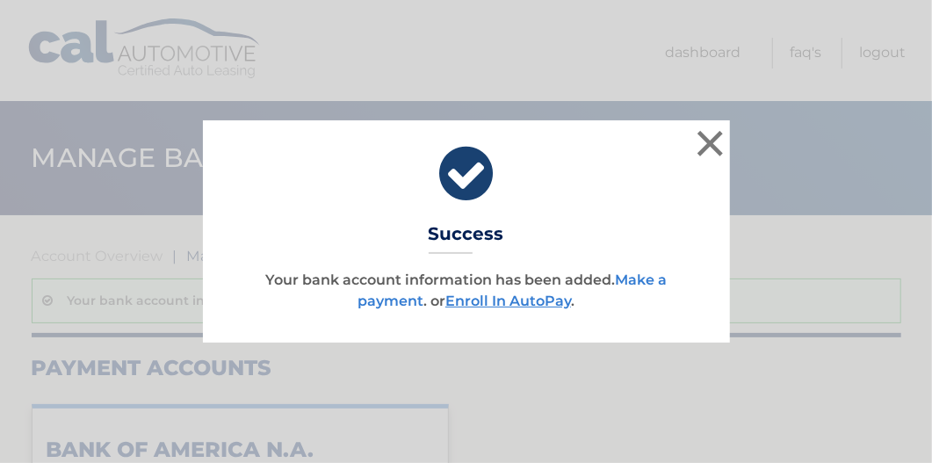
click at [638, 277] on link "Make a payment" at bounding box center [511, 290] width 309 height 38
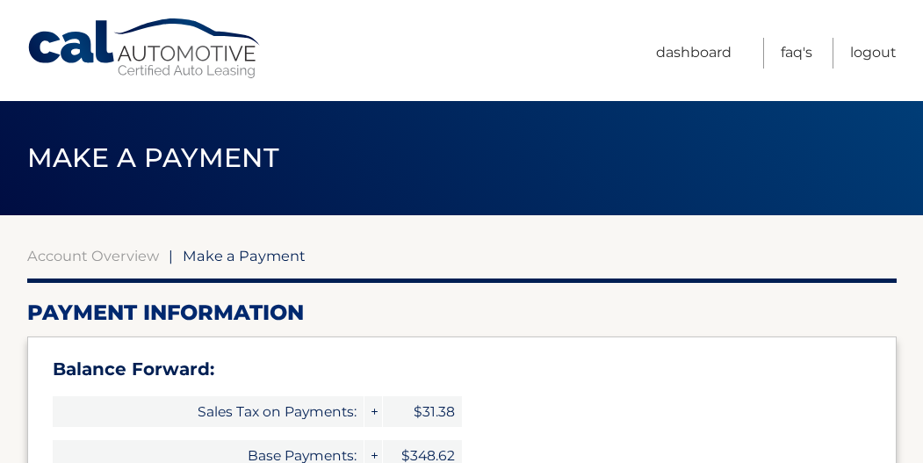
select select "YmE4MzRkYTQtNWIxNC00M2U1LWI3YWUtOTgyOWZhYjJjODA2"
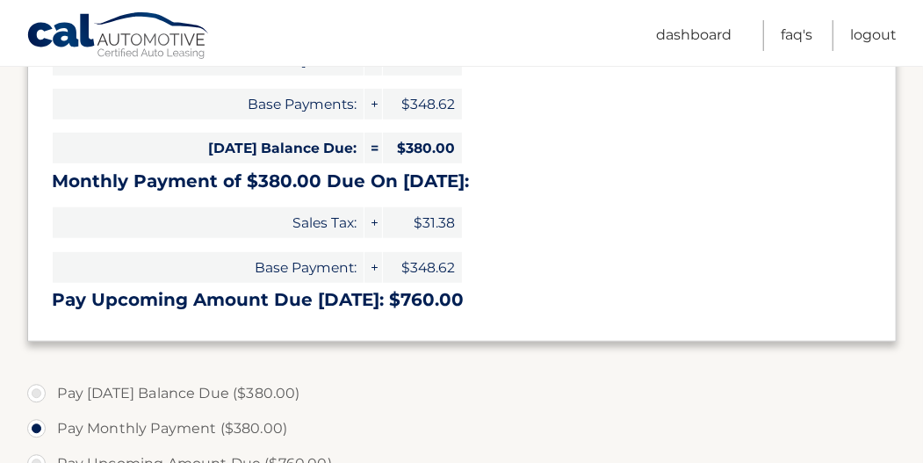
scroll to position [527, 0]
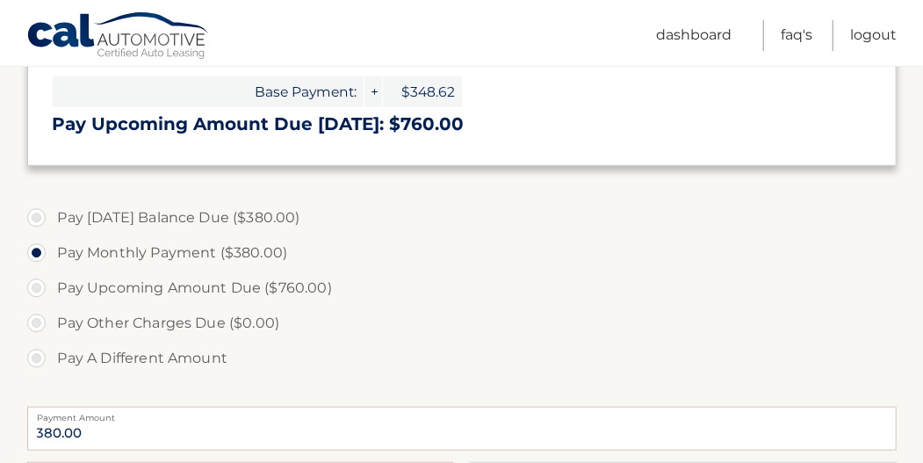
click at [209, 220] on label "Pay Today's Balance Due ($380.00)" at bounding box center [461, 217] width 869 height 35
click at [52, 220] on input "Pay Today's Balance Due ($380.00)" at bounding box center [43, 214] width 18 height 28
radio input "true"
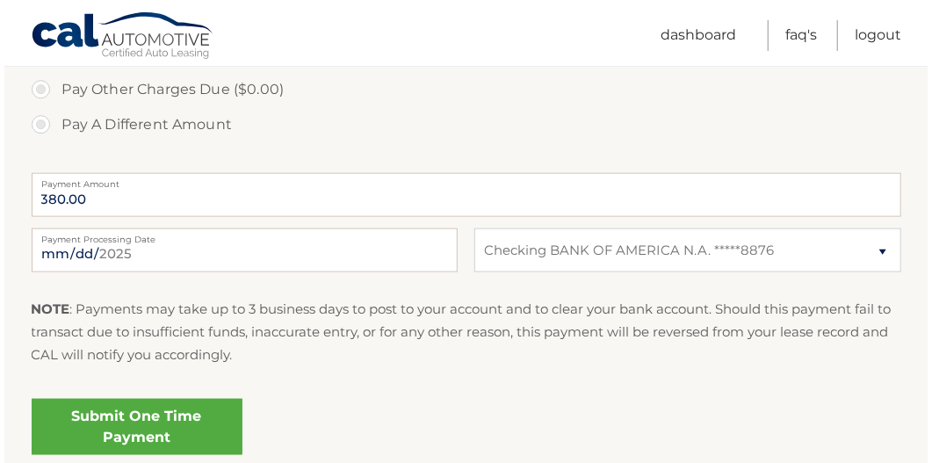
scroll to position [819, 0]
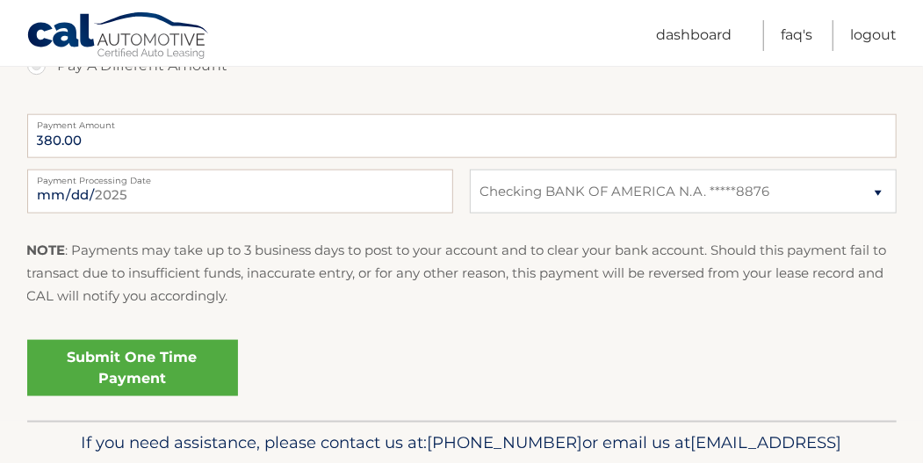
click at [132, 371] on link "Submit One Time Payment" at bounding box center [132, 368] width 211 height 56
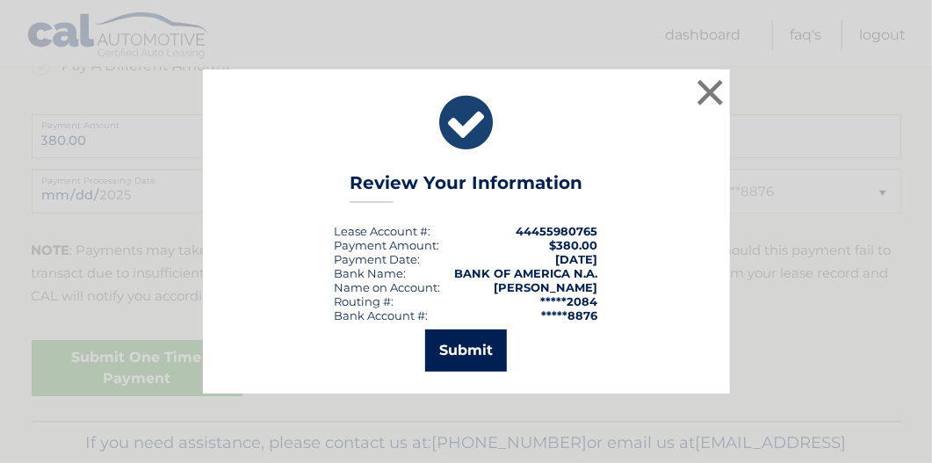
click at [466, 352] on button "Submit" at bounding box center [466, 350] width 82 height 42
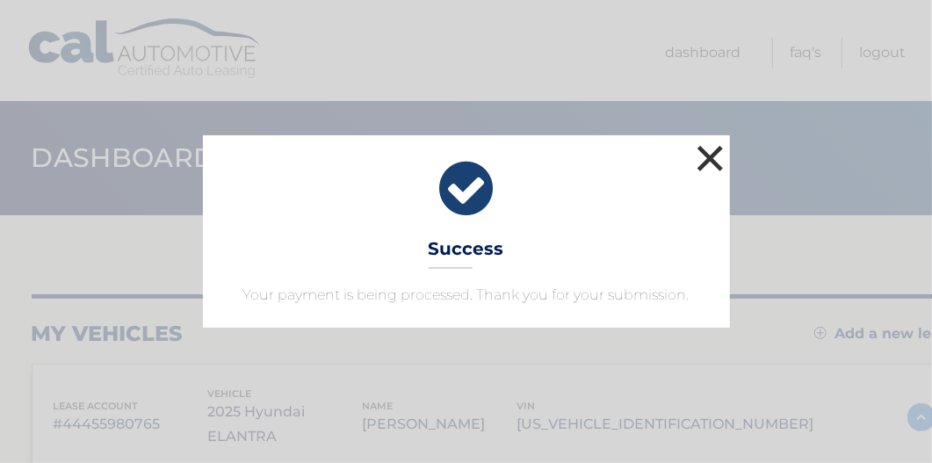
click at [716, 165] on button "×" at bounding box center [710, 158] width 35 height 35
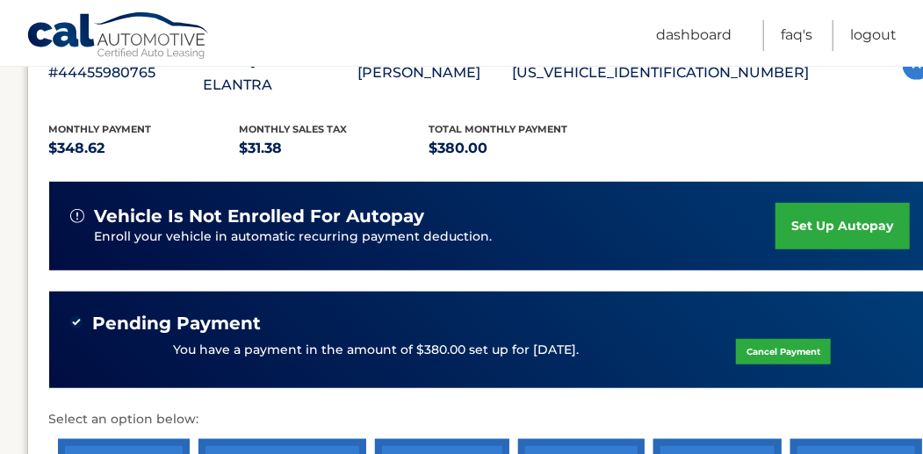
scroll to position [527, 0]
